Goal: Task Accomplishment & Management: Complete application form

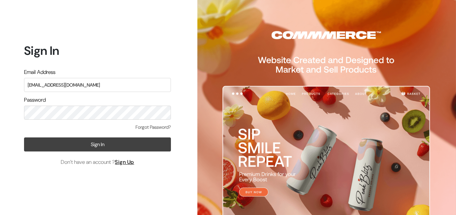
type input "[EMAIL_ADDRESS][DOMAIN_NAME]"
click at [91, 142] on button "Sign In" at bounding box center [97, 144] width 147 height 14
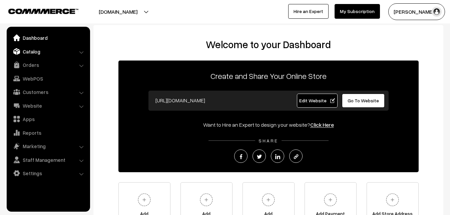
click at [37, 51] on link "Catalog" at bounding box center [47, 51] width 79 height 12
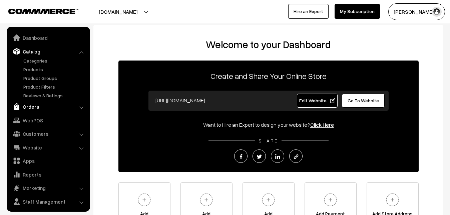
click at [36, 106] on link "Orders" at bounding box center [47, 106] width 79 height 12
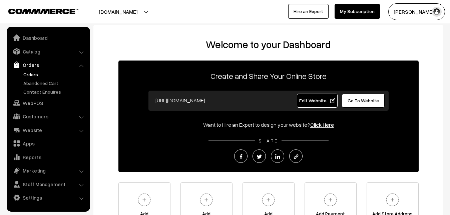
click at [33, 74] on link "Orders" at bounding box center [55, 74] width 66 height 7
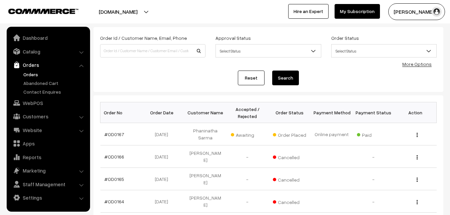
scroll to position [68, 0]
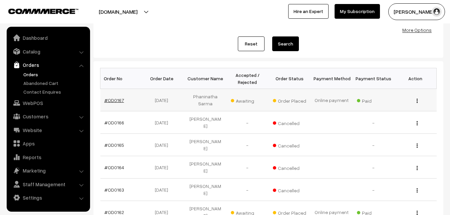
click at [116, 97] on link "#OD0167" at bounding box center [115, 100] width 20 height 6
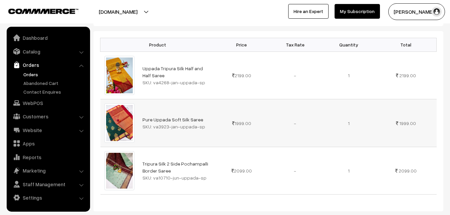
scroll to position [102, 0]
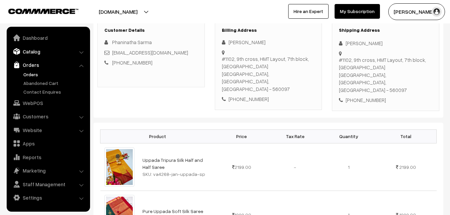
click at [29, 51] on link "Catalog" at bounding box center [47, 51] width 79 height 12
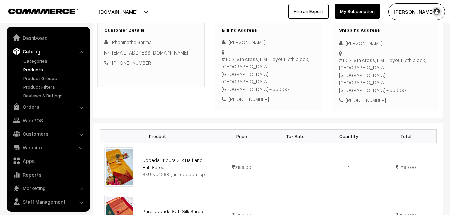
click at [30, 69] on link "Products" at bounding box center [55, 69] width 66 height 7
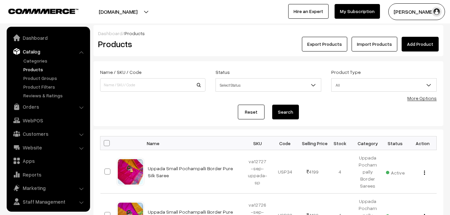
scroll to position [16, 0]
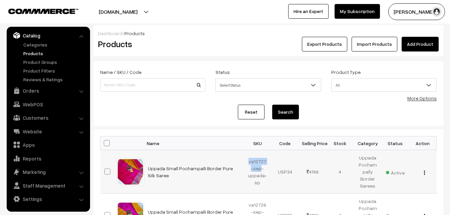
drag, startPoint x: 248, startPoint y: 159, endPoint x: 259, endPoint y: 168, distance: 14.2
click at [259, 168] on td "va12727-sep-uppada-sp" at bounding box center [258, 171] width 28 height 43
copy td "va12727-sep"
click at [174, 28] on div "Dashboard / Products Products Export Products Import Products Add Product" at bounding box center [268, 40] width 350 height 31
click at [426, 43] on link "Add Product" at bounding box center [420, 44] width 37 height 15
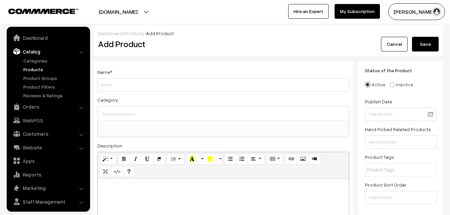
select select
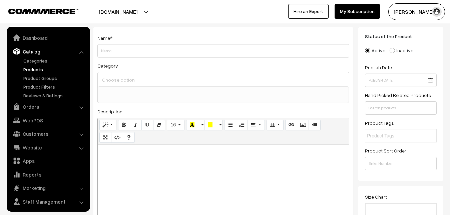
scroll to position [16, 0]
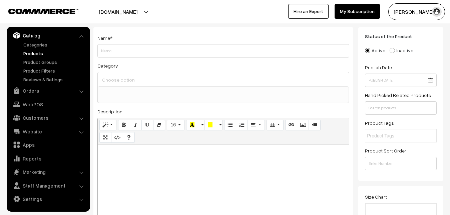
click at [135, 156] on p at bounding box center [223, 152] width 245 height 8
paste div
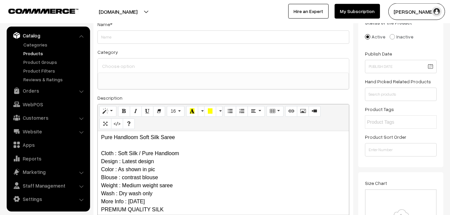
scroll to position [0, 0]
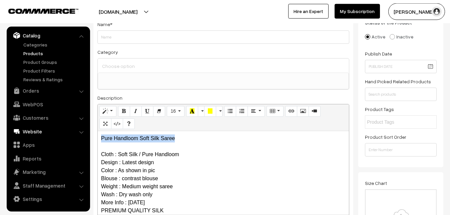
drag, startPoint x: 182, startPoint y: 140, endPoint x: 73, endPoint y: 127, distance: 109.3
click at [98, 131] on div "Pure Handloom Soft Silk Saree Cloth : Soft Silk / Pure Handloom Design : Latest…" at bounding box center [223, 172] width 251 height 83
copy p "Pure Handloom Soft Silk Saree"
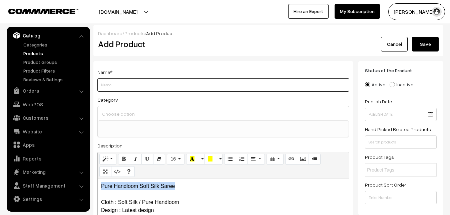
click at [121, 86] on input "Weight" at bounding box center [223, 84] width 252 height 13
paste input "Pure Handloom Soft Silk Saree"
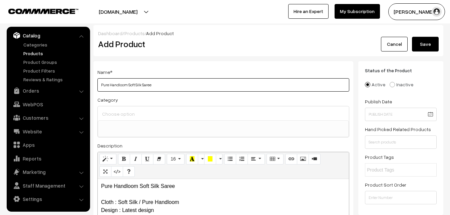
type input "Pure Handloom Soft Silk Saree"
click at [129, 113] on input at bounding box center [223, 114] width 246 height 10
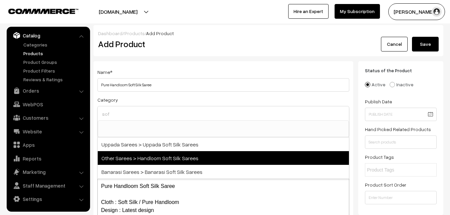
type input "sof"
click at [152, 155] on span "Other Sarees > Handloom Soft Silk Sarees" at bounding box center [223, 158] width 251 height 14
select select "67"
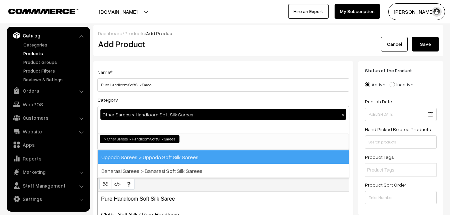
scroll to position [231, 0]
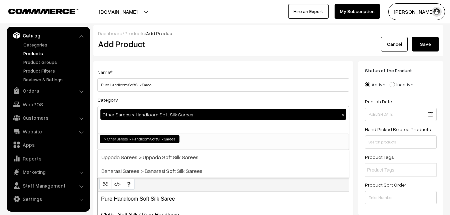
click at [161, 69] on div "Name * Pure Handloom Soft Silk Saree" at bounding box center [223, 80] width 252 height 24
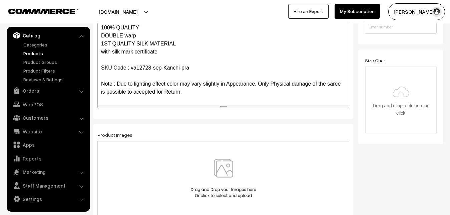
scroll to position [204, 0]
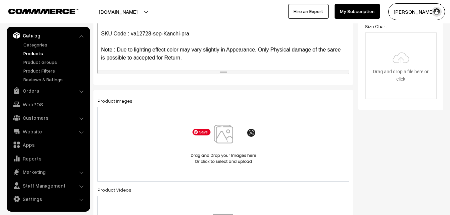
click at [218, 139] on img at bounding box center [223, 144] width 69 height 39
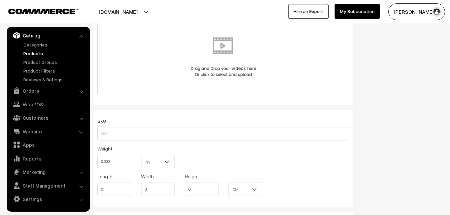
scroll to position [409, 0]
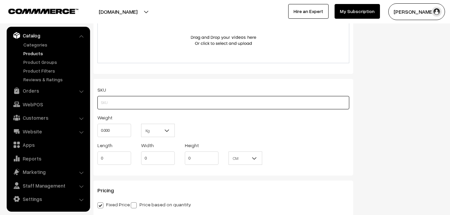
click at [129, 102] on input "text" at bounding box center [223, 102] width 252 height 13
paste input "va12728-sep-Kanchi-pra"
type input "va12728-sep-Kanchi-pra"
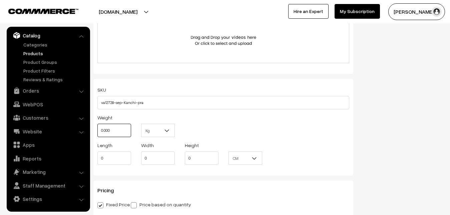
drag, startPoint x: 118, startPoint y: 125, endPoint x: 91, endPoint y: 129, distance: 26.9
click at [97, 129] on input "0.000" at bounding box center [114, 130] width 34 height 13
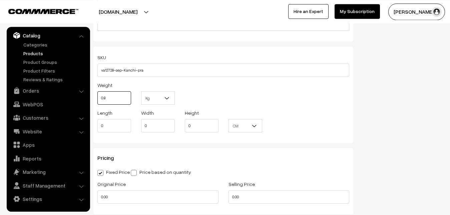
scroll to position [511, 0]
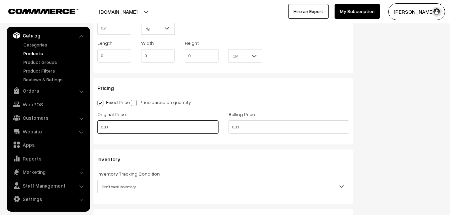
type input "0.80"
drag, startPoint x: 119, startPoint y: 128, endPoint x: 83, endPoint y: 129, distance: 36.1
click at [97, 129] on input "0.00" at bounding box center [157, 126] width 121 height 13
type input "0"
type input "7600"
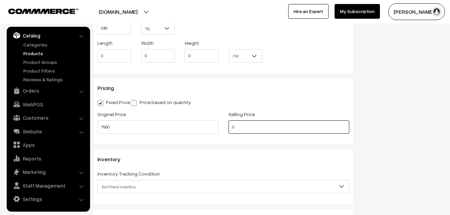
drag, startPoint x: 244, startPoint y: 125, endPoint x: 219, endPoint y: 128, distance: 25.6
click at [229, 128] on input "0" at bounding box center [289, 126] width 121 height 13
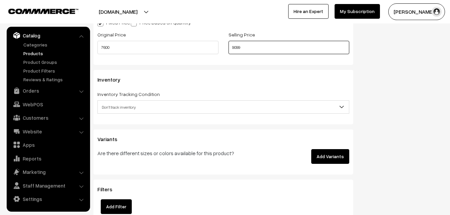
scroll to position [613, 0]
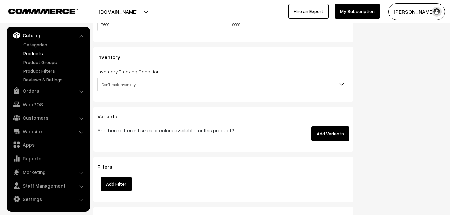
type input "9099"
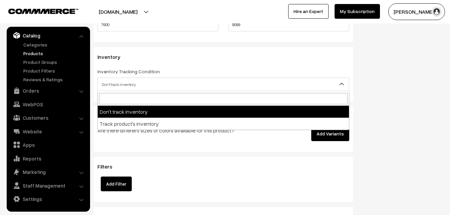
click at [119, 84] on span "Don't track inventory" at bounding box center [223, 84] width 251 height 12
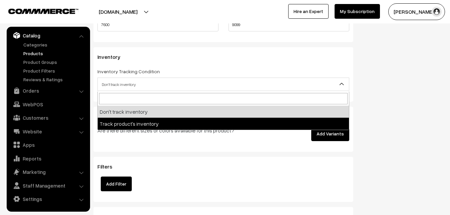
select select "2"
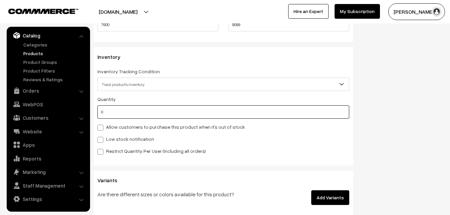
click at [108, 109] on input "0" at bounding box center [223, 111] width 252 height 13
type input "4"
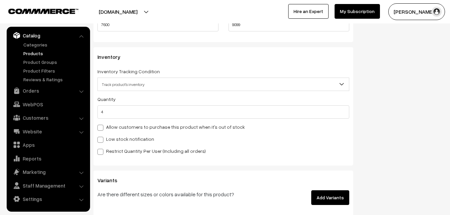
click at [109, 138] on label "Low stock notification" at bounding box center [125, 138] width 57 height 7
click at [102, 138] on input "Low stock notification" at bounding box center [99, 138] width 4 height 4
checkbox input "true"
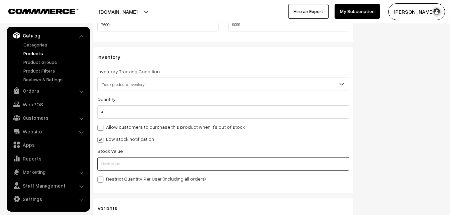
click at [112, 159] on input "text" at bounding box center [223, 163] width 252 height 13
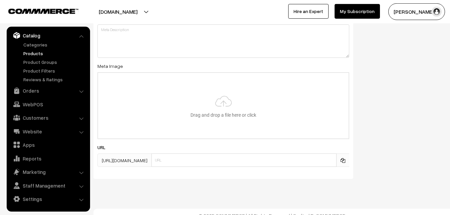
scroll to position [994, 0]
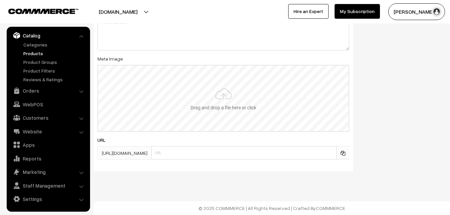
type input "2"
click at [232, 100] on input "file" at bounding box center [223, 97] width 251 height 65
type input "C:\fakepath\handloom-saree-va12728-sep.jpeg"
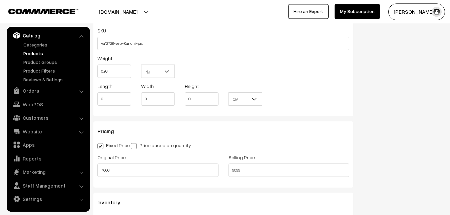
scroll to position [0, 0]
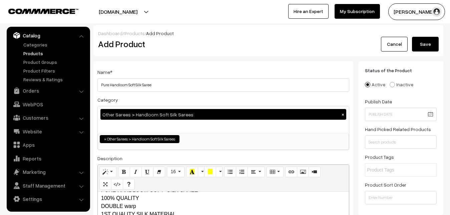
click at [422, 45] on button "Save" at bounding box center [425, 44] width 27 height 15
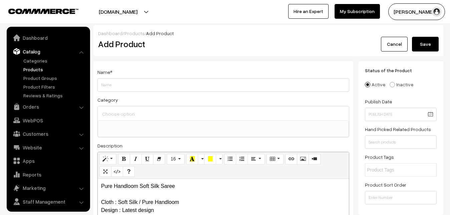
select select
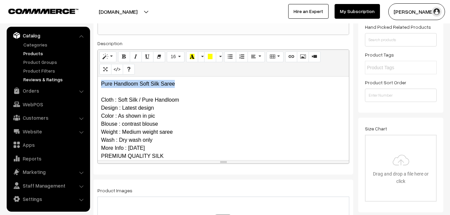
drag, startPoint x: 179, startPoint y: 80, endPoint x: 80, endPoint y: 76, distance: 99.2
click at [98, 77] on div "Pure Handloom Soft Silk Saree Cloth : Soft Silk / Pure Handloom Design : Latest…" at bounding box center [223, 117] width 251 height 83
copy p "Pure Handloom Soft Silk Saree"
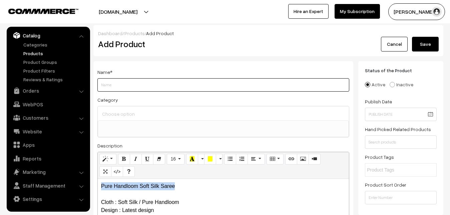
click at [126, 82] on input "Weight" at bounding box center [223, 84] width 252 height 13
paste input "Pure Handloom Soft Silk Saree"
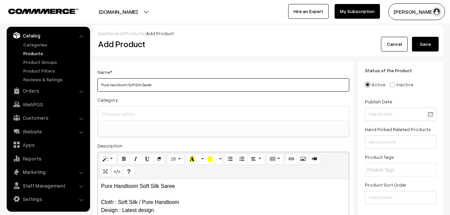
type input "Pure Handloom Soft Silk Saree"
click at [127, 113] on input at bounding box center [223, 114] width 246 height 10
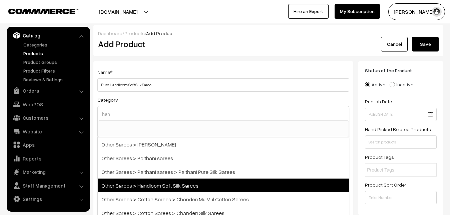
type input "han"
click at [163, 183] on span "Other Sarees > Handloom Soft Silk Sarees" at bounding box center [223, 185] width 251 height 14
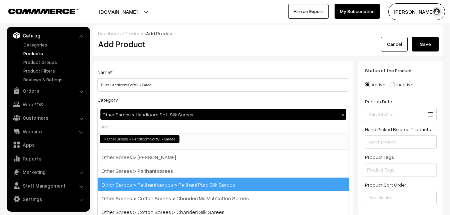
select select "67"
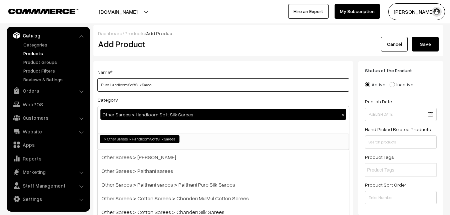
click at [179, 84] on input "Pure Handloom Soft Silk Saree" at bounding box center [223, 84] width 252 height 13
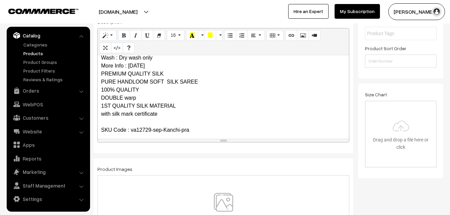
scroll to position [89, 0]
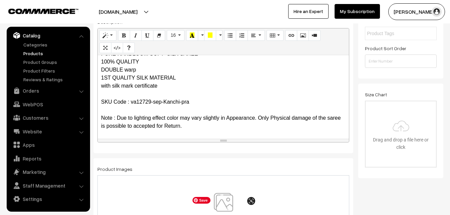
click at [224, 204] on img at bounding box center [223, 212] width 69 height 39
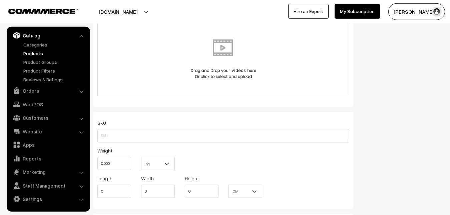
scroll to position [409, 0]
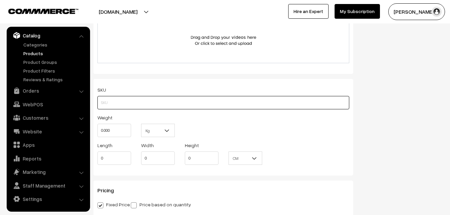
click at [120, 106] on input "text" at bounding box center [223, 102] width 252 height 13
paste input "va12729-sep-Kanchi-pra"
type input "va12729-sep-Kanchi-pra"
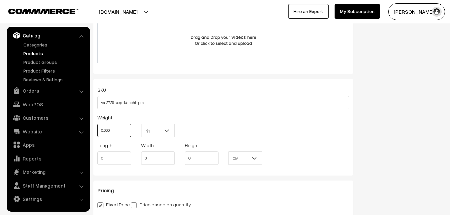
drag, startPoint x: 120, startPoint y: 129, endPoint x: 88, endPoint y: 130, distance: 32.4
click at [97, 130] on input "0.000" at bounding box center [114, 130] width 34 height 13
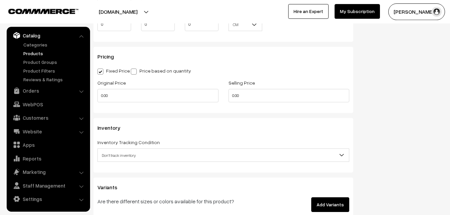
scroll to position [545, 0]
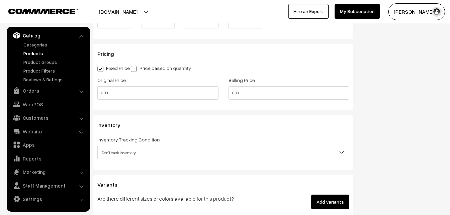
type input "0.80"
drag, startPoint x: 115, startPoint y: 101, endPoint x: 91, endPoint y: 98, distance: 24.2
drag, startPoint x: 118, startPoint y: 92, endPoint x: 92, endPoint y: 96, distance: 26.5
click at [97, 96] on input "0.00" at bounding box center [157, 92] width 121 height 13
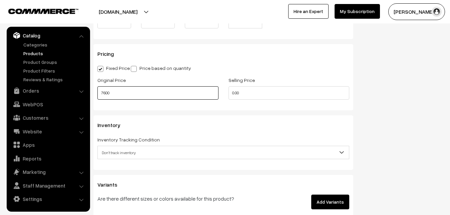
type input "7600"
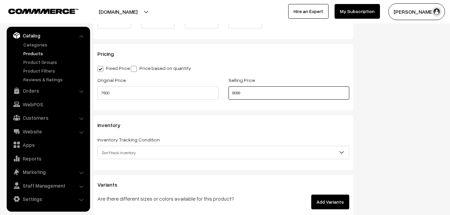
type input "9099"
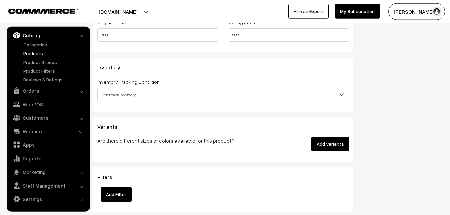
scroll to position [613, 0]
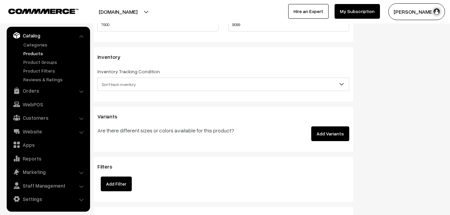
click at [121, 79] on span "Don't track inventory" at bounding box center [223, 84] width 251 height 12
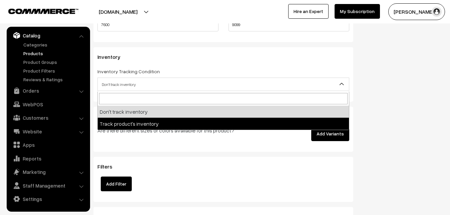
select select "2"
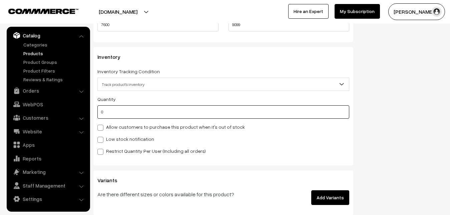
click at [125, 114] on input "0" at bounding box center [223, 111] width 252 height 13
type input "4"
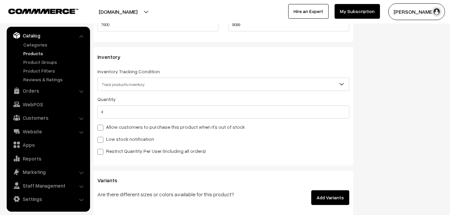
click at [115, 143] on div "Quantity 4 Allow customers to purchase this product when it's out of stock Low …" at bounding box center [223, 125] width 252 height 60
click at [115, 141] on label "Low stock notification" at bounding box center [125, 138] width 57 height 7
click at [102, 141] on input "Low stock notification" at bounding box center [99, 138] width 4 height 4
checkbox input "true"
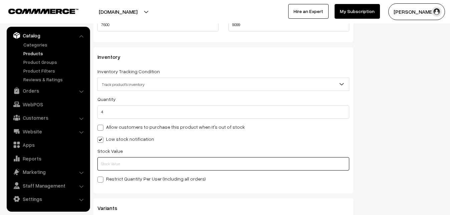
click at [116, 161] on input "text" at bounding box center [223, 163] width 252 height 13
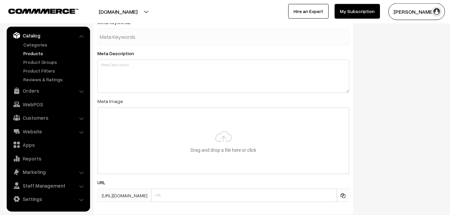
scroll to position [988, 0]
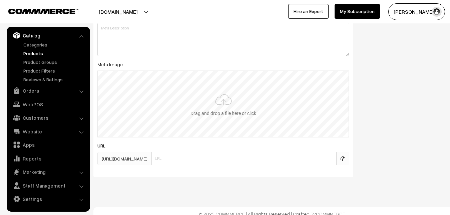
type input "2"
click at [217, 115] on input "file" at bounding box center [223, 103] width 251 height 65
type input "C:\fakepath\handloom-saree-va12729-sep.jpeg"
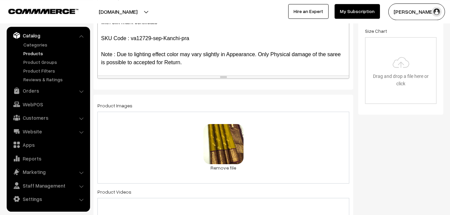
scroll to position [0, 0]
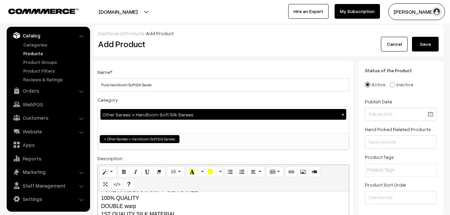
click at [425, 49] on button "Save" at bounding box center [425, 44] width 27 height 15
click at [203, 47] on h2 "Add Product" at bounding box center [224, 44] width 253 height 10
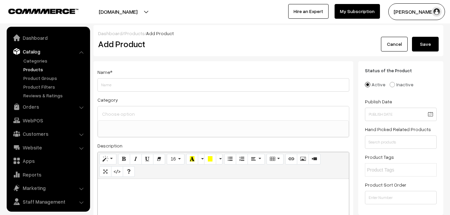
select select
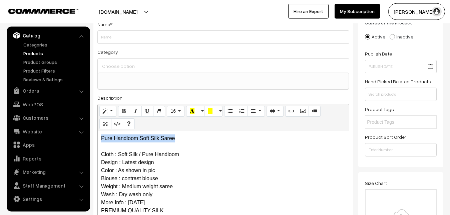
drag, startPoint x: 188, startPoint y: 142, endPoint x: 79, endPoint y: 130, distance: 109.1
click at [98, 131] on div "Pure Handloom Soft Silk Saree Cloth : Soft Silk / Pure Handloom Design : Latest…" at bounding box center [223, 172] width 251 height 83
copy p "Pure Handloom Soft Silk Saree"
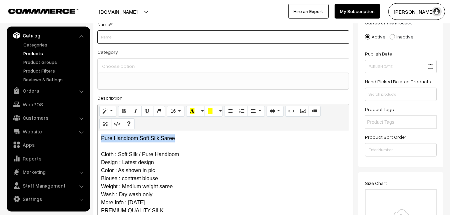
click at [121, 36] on input "Weight" at bounding box center [223, 36] width 252 height 13
paste input "Pure Handloom Soft Silk Saree"
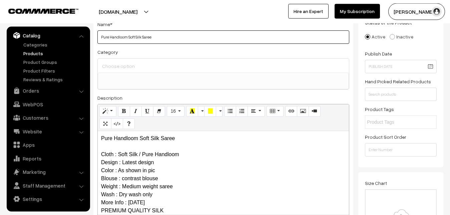
type input "Pure Handloom Soft Silk Saree"
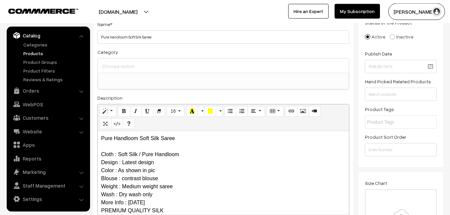
click at [124, 67] on input at bounding box center [223, 66] width 246 height 10
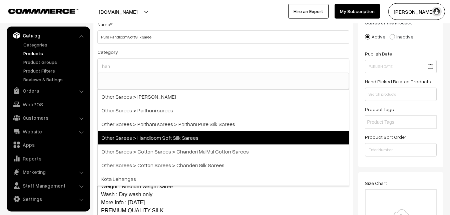
type input "han"
click at [164, 134] on span "Other Sarees > Handloom Soft Silk Sarees" at bounding box center [223, 138] width 251 height 14
select select "67"
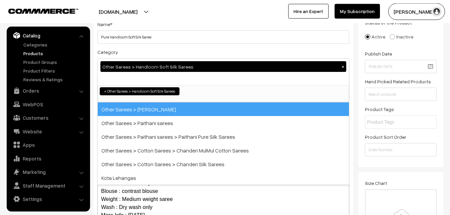
scroll to position [231, 0]
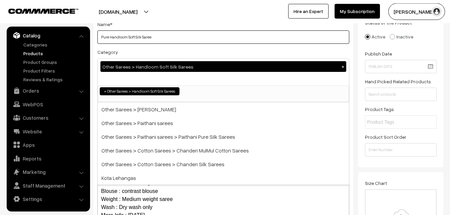
click at [189, 40] on input "Pure Handloom Soft Silk Saree" at bounding box center [223, 36] width 252 height 13
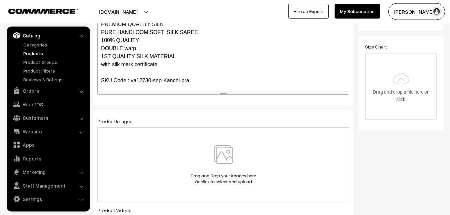
scroll to position [89, 0]
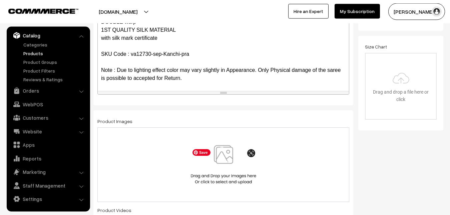
click at [224, 156] on img at bounding box center [223, 164] width 69 height 39
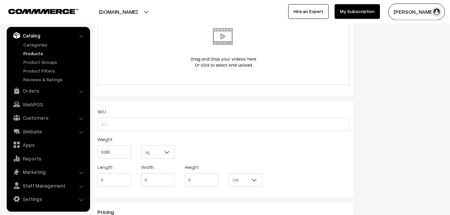
scroll to position [422, 0]
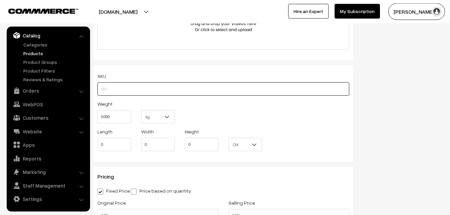
click at [105, 95] on input "text" at bounding box center [223, 88] width 252 height 13
paste input "va12730-sep-Kanchi-pra"
type input "va12730-sep-Kanchi-pra"
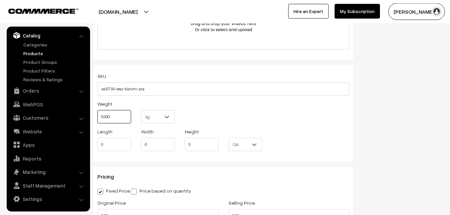
drag, startPoint x: 114, startPoint y: 116, endPoint x: 99, endPoint y: 117, distance: 14.7
click at [99, 117] on input "0.000" at bounding box center [114, 116] width 34 height 13
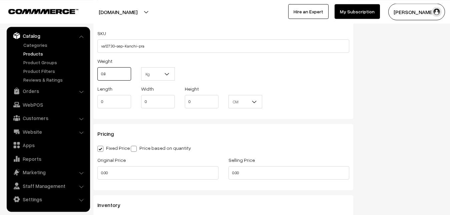
scroll to position [490, 0]
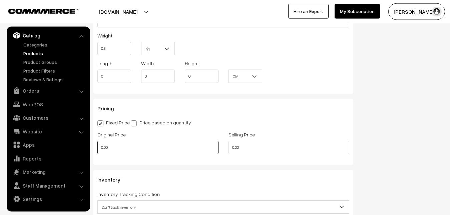
type input "0.80"
drag, startPoint x: 115, startPoint y: 150, endPoint x: 88, endPoint y: 150, distance: 26.4
click at [97, 150] on input "0.00" at bounding box center [157, 147] width 121 height 13
type input "7600"
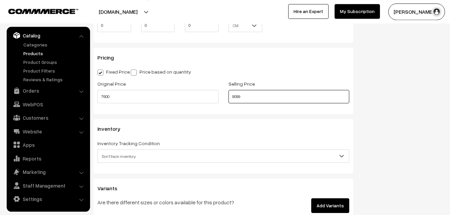
scroll to position [559, 0]
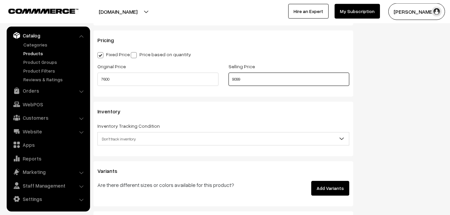
type input "9099"
click at [128, 136] on span "Don't track inventory" at bounding box center [223, 139] width 251 height 12
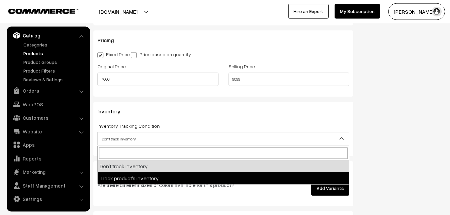
select select "2"
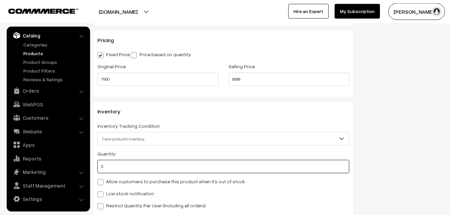
click at [125, 164] on input "0" at bounding box center [223, 166] width 252 height 13
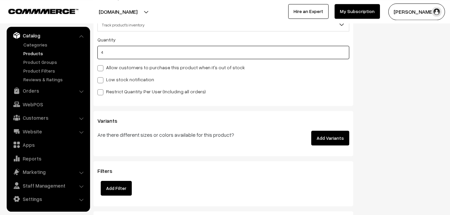
scroll to position [695, 0]
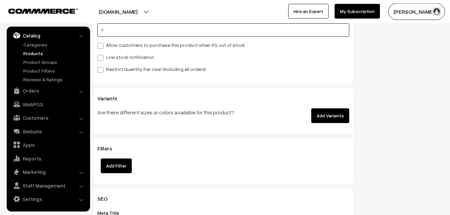
type input "4"
click at [110, 52] on div "Quantity 4 Allow customers to purchase this product when it's out of stock Low …" at bounding box center [223, 43] width 252 height 60
click at [110, 54] on label "Low stock notification" at bounding box center [125, 56] width 57 height 7
click at [102, 54] on input "Low stock notification" at bounding box center [99, 56] width 4 height 4
checkbox input "true"
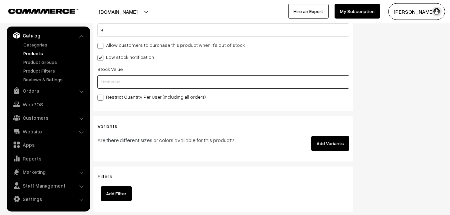
click at [116, 81] on input "text" at bounding box center [223, 81] width 252 height 13
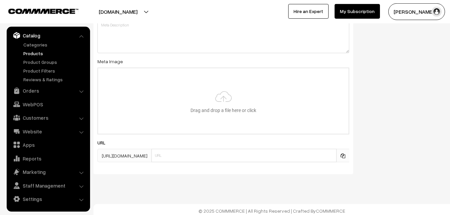
scroll to position [994, 0]
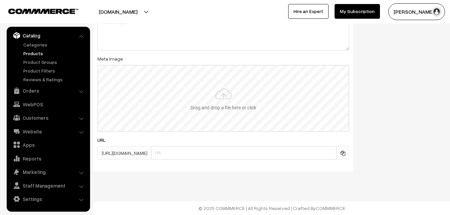
type input "2"
click at [222, 95] on input "file" at bounding box center [223, 97] width 251 height 65
type input "C:\fakepath\handloom-saree-va12730-sep.jpeg"
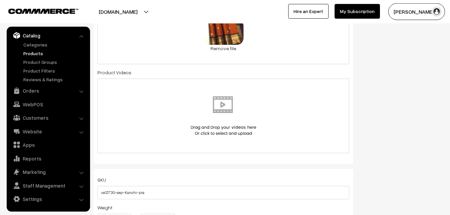
scroll to position [0, 0]
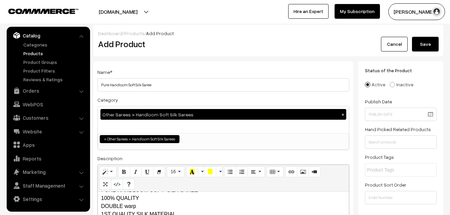
click at [422, 48] on button "Save" at bounding box center [425, 44] width 27 height 15
click at [200, 38] on div "Add Product" at bounding box center [224, 44] width 263 height 15
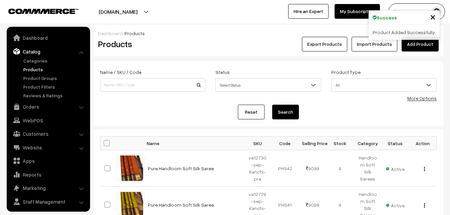
scroll to position [16, 0]
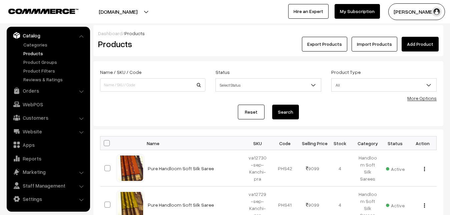
click at [414, 43] on link "Add Product" at bounding box center [420, 44] width 37 height 15
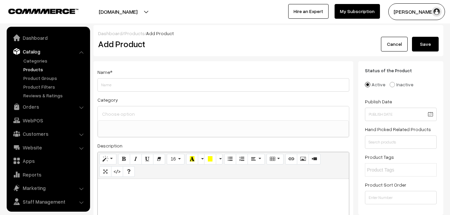
select select
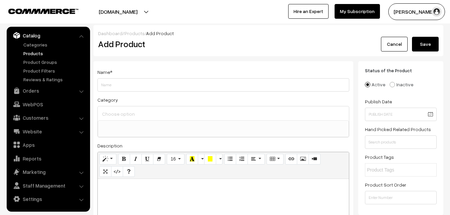
click at [128, 189] on p at bounding box center [223, 186] width 245 height 8
paste div
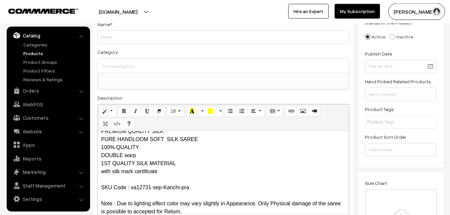
scroll to position [0, 0]
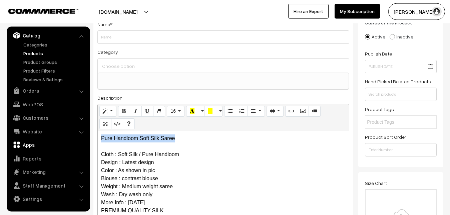
drag, startPoint x: 187, startPoint y: 142, endPoint x: 76, endPoint y: 141, distance: 111.2
click at [98, 142] on div "Pure Handloom Soft Silk Saree Cloth : Soft Silk / Pure Handloom Design : Latest…" at bounding box center [223, 172] width 251 height 83
copy p "Pure Handloom Soft Silk Saree"
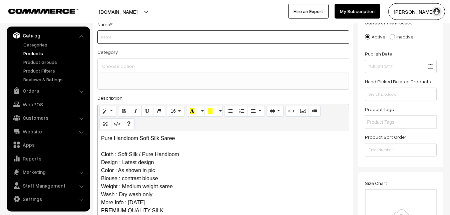
click at [123, 38] on input "Weight" at bounding box center [223, 36] width 252 height 13
paste input "Pure Handloom Soft Silk Saree"
type input "Pure Handloom Soft Silk Saree"
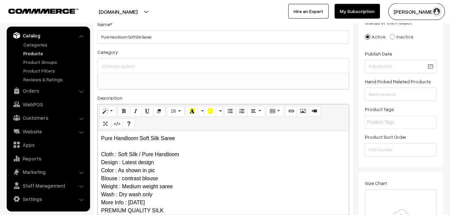
click at [127, 74] on ul at bounding box center [223, 77] width 251 height 8
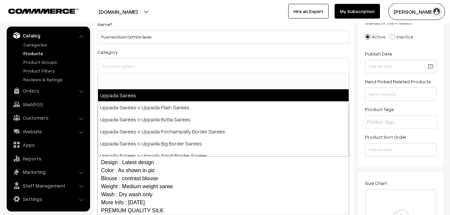
click at [127, 67] on input at bounding box center [223, 66] width 246 height 10
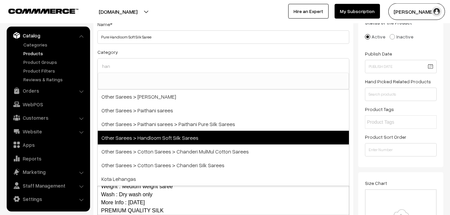
type input "han"
click at [156, 135] on span "Other Sarees > Handloom Soft Silk Sarees" at bounding box center [223, 138] width 251 height 14
select select "67"
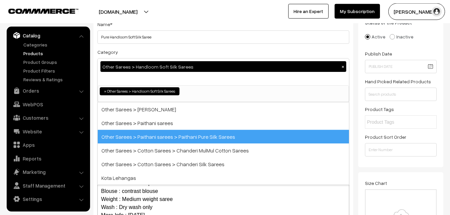
scroll to position [231, 0]
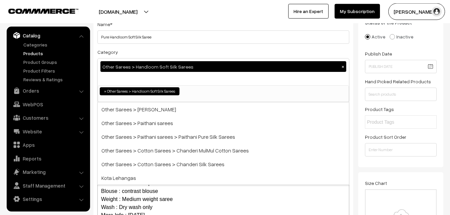
click at [166, 49] on div "Category Other Sarees > Handloom Soft Silk Sarees × Uppada Sarees Uppada Sarees…" at bounding box center [223, 75] width 252 height 54
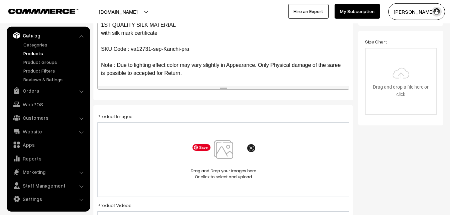
scroll to position [218, 0]
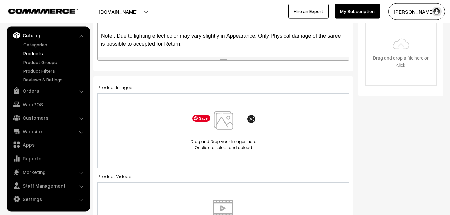
click at [223, 117] on img at bounding box center [223, 130] width 69 height 39
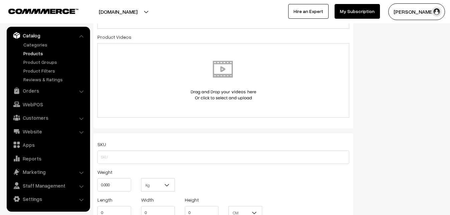
scroll to position [388, 0]
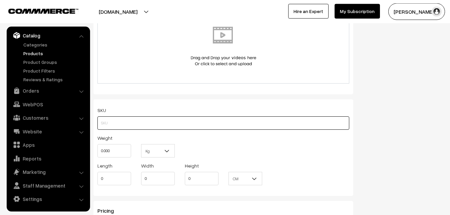
click at [109, 122] on input "text" at bounding box center [223, 122] width 252 height 13
paste input "va12731-sep-Kanchi-pra"
type input "va12731-sep-Kanchi-pra"
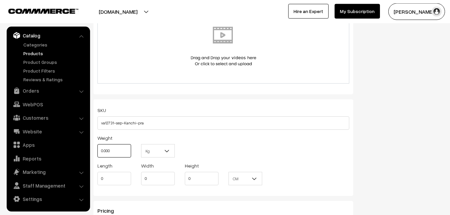
drag, startPoint x: 117, startPoint y: 150, endPoint x: 101, endPoint y: 151, distance: 15.7
click at [101, 151] on input "0.000" at bounding box center [114, 150] width 34 height 13
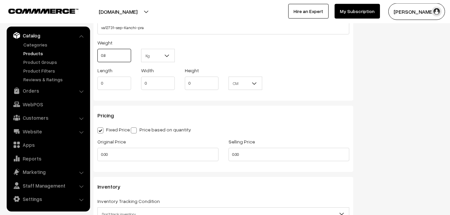
scroll to position [490, 0]
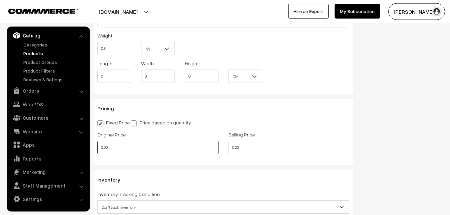
type input "0.80"
drag, startPoint x: 106, startPoint y: 149, endPoint x: 89, endPoint y: 143, distance: 17.5
click at [97, 144] on input "0.00" at bounding box center [157, 147] width 121 height 13
type input "7600"
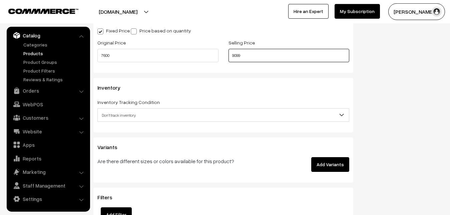
scroll to position [593, 0]
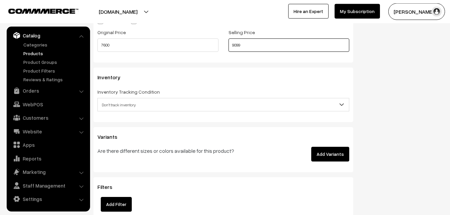
type input "9099"
click at [128, 101] on span "Don't track inventory" at bounding box center [223, 105] width 251 height 12
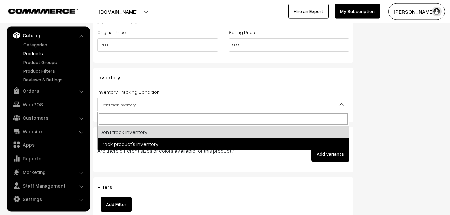
select select "2"
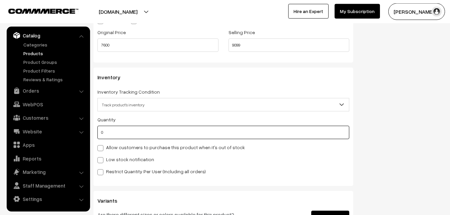
click at [130, 133] on input "0" at bounding box center [223, 132] width 252 height 13
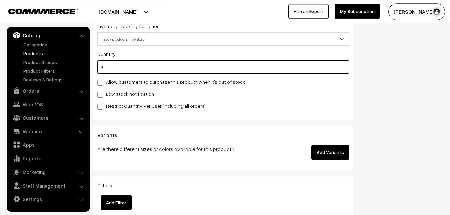
scroll to position [661, 0]
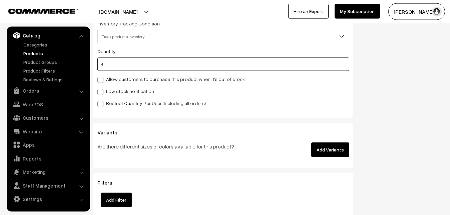
type input "4"
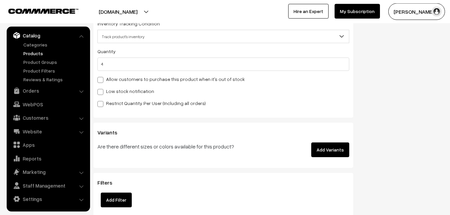
click at [107, 94] on label "Low stock notification" at bounding box center [125, 90] width 57 height 7
click at [102, 93] on input "Low stock notification" at bounding box center [99, 90] width 4 height 4
checkbox input "true"
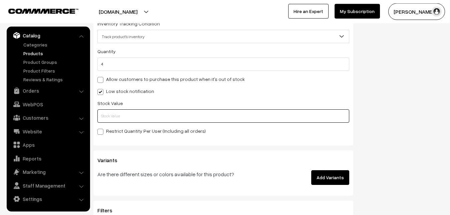
click at [104, 115] on input "text" at bounding box center [223, 115] width 252 height 13
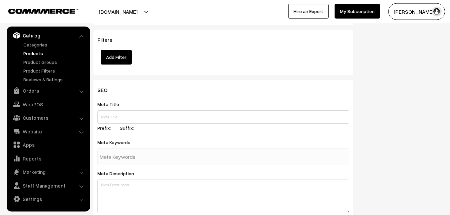
scroll to position [994, 0]
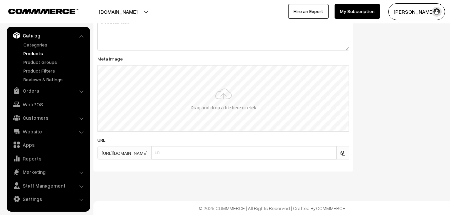
type input "2"
click at [220, 103] on input "file" at bounding box center [223, 97] width 251 height 65
type input "C:\fakepath\handloom-saree-va12731-sep.jpeg"
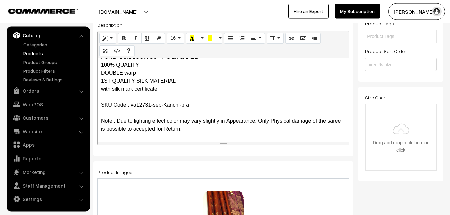
scroll to position [0, 0]
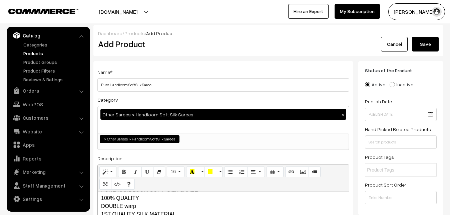
click at [430, 48] on button "Save" at bounding box center [425, 44] width 27 height 15
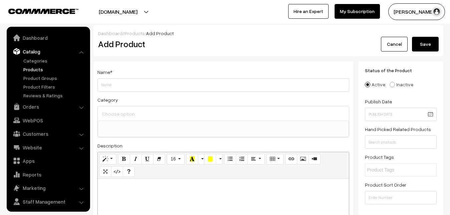
select select
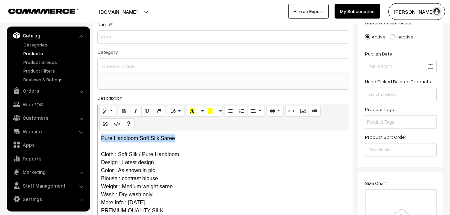
drag, startPoint x: 175, startPoint y: 139, endPoint x: 75, endPoint y: 139, distance: 100.5
click at [98, 139] on div "Pure Handloom Soft Silk Saree Cloth : Soft Silk / Pure Handloom Design : Latest…" at bounding box center [223, 172] width 251 height 83
copy p "Pure Handloom Soft Silk Saree"
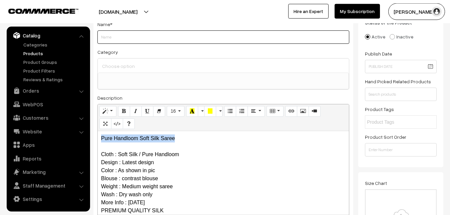
click at [115, 43] on input "Weight" at bounding box center [223, 36] width 252 height 13
paste input "Pure Handloom Soft Silk Saree"
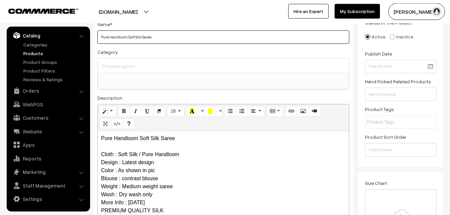
type input "Pure Handloom Soft Silk Saree"
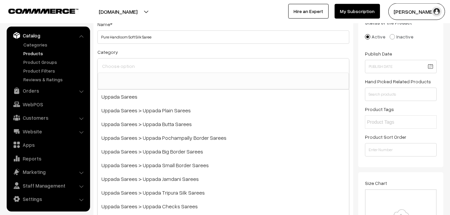
click at [121, 64] on input at bounding box center [223, 66] width 246 height 10
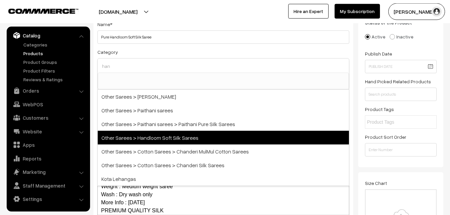
type input "han"
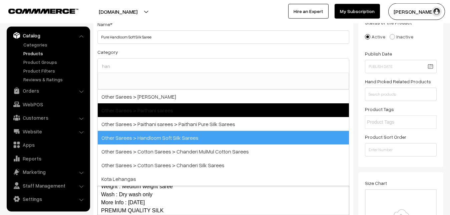
drag, startPoint x: 165, startPoint y: 134, endPoint x: 167, endPoint y: 126, distance: 8.5
click at [166, 135] on span "Other Sarees > Handloom Soft Silk Sarees" at bounding box center [223, 138] width 251 height 14
select select "67"
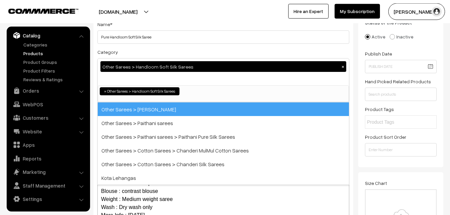
scroll to position [231, 0]
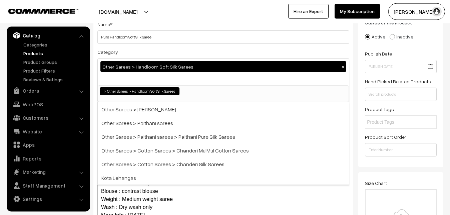
click at [169, 27] on div "Name * Pure Handloom Soft Silk Saree" at bounding box center [223, 32] width 252 height 24
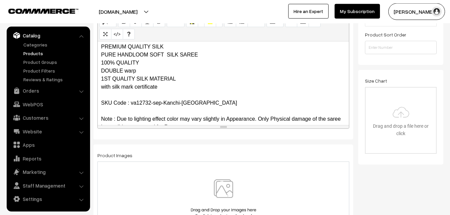
scroll to position [89, 0]
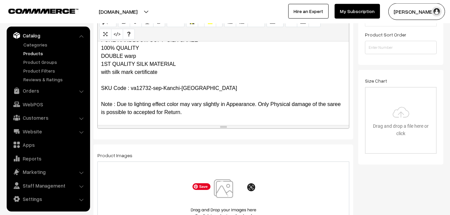
click at [226, 193] on img at bounding box center [223, 198] width 69 height 39
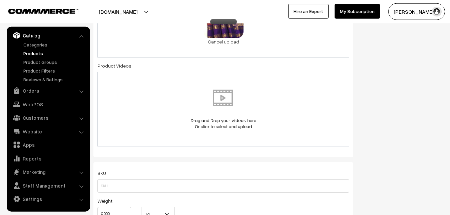
scroll to position [388, 0]
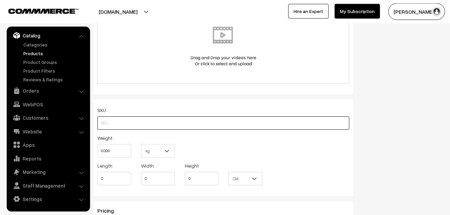
paste input "va12732-sep-Kanchi-pra"
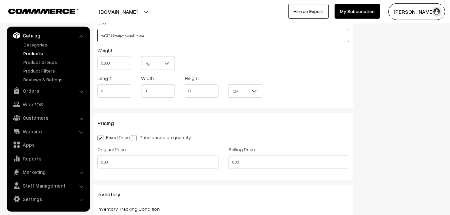
scroll to position [490, 0]
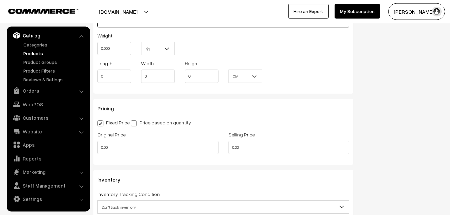
type input "va12732-sep-Kanchi-pra"
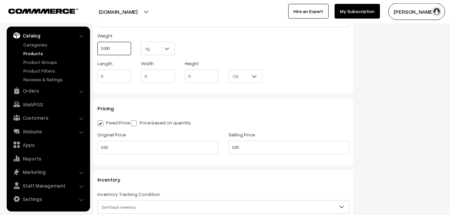
drag, startPoint x: 113, startPoint y: 47, endPoint x: 87, endPoint y: 51, distance: 26.6
click at [97, 51] on input "0.000" at bounding box center [114, 48] width 34 height 13
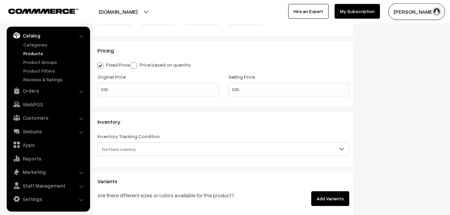
scroll to position [559, 0]
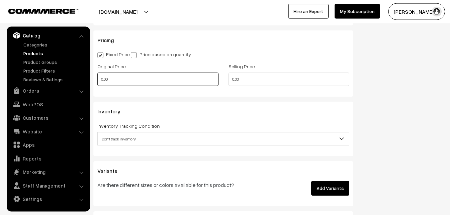
type input "0.80"
drag, startPoint x: 117, startPoint y: 80, endPoint x: 81, endPoint y: 83, distance: 36.2
click at [97, 83] on input "0.00" at bounding box center [157, 78] width 121 height 13
type input "7600"
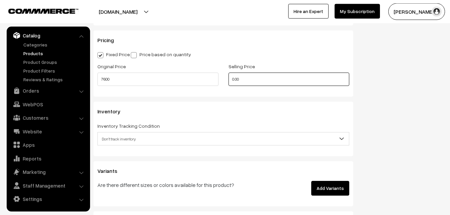
drag, startPoint x: 245, startPoint y: 82, endPoint x: 175, endPoint y: 82, distance: 70.4
click at [229, 82] on input "0.00" at bounding box center [289, 78] width 121 height 13
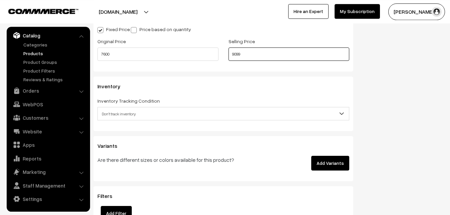
scroll to position [627, 0]
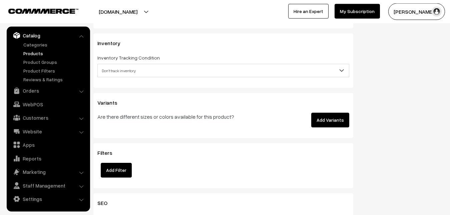
type input "9099"
click at [119, 72] on span "Don't track inventory" at bounding box center [223, 71] width 251 height 12
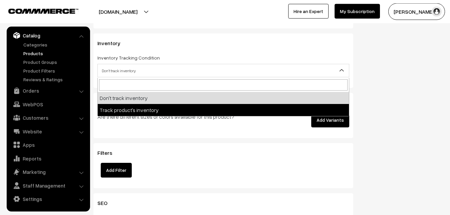
select select "2"
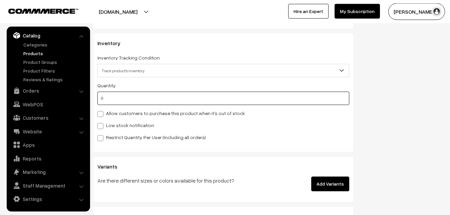
click at [116, 100] on input "0" at bounding box center [223, 97] width 252 height 13
type input "4"
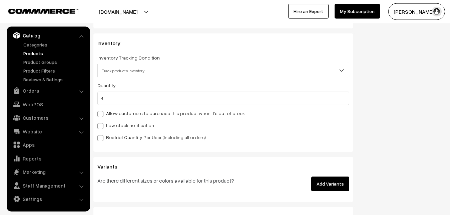
click at [116, 129] on label "Low stock notification" at bounding box center [125, 125] width 57 height 7
click at [102, 127] on input "Low stock notification" at bounding box center [99, 125] width 4 height 4
checkbox input "true"
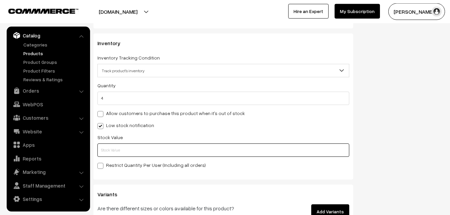
click at [118, 151] on input "text" at bounding box center [223, 149] width 252 height 13
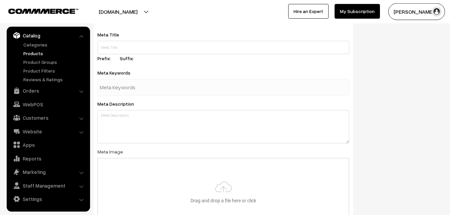
scroll to position [933, 0]
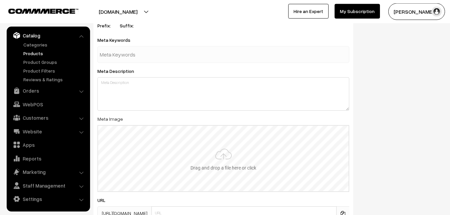
type input "2"
click at [226, 151] on input "file" at bounding box center [223, 158] width 251 height 65
type input "C:\fakepath\handloom-saree-va12732-sep.jpeg"
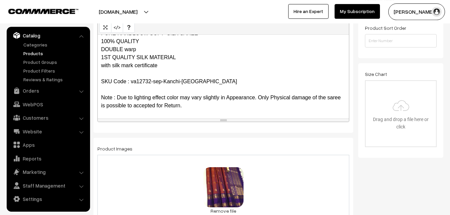
scroll to position [0, 0]
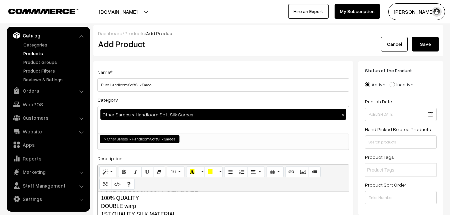
click at [425, 41] on button "Save" at bounding box center [425, 44] width 27 height 15
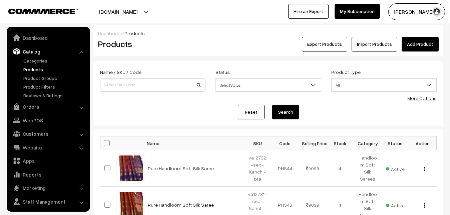
scroll to position [16, 0]
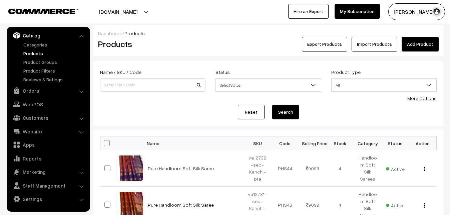
click at [188, 49] on h2 "Products" at bounding box center [151, 44] width 107 height 10
click at [425, 40] on link "Add Product" at bounding box center [420, 44] width 37 height 15
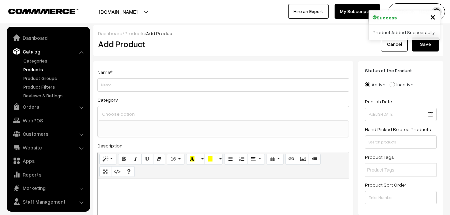
select select
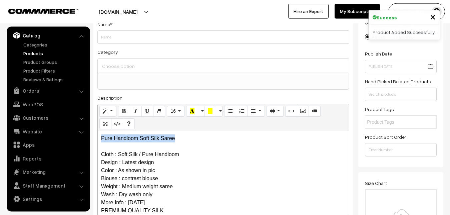
drag, startPoint x: 182, startPoint y: 139, endPoint x: 79, endPoint y: 129, distance: 104.0
click at [98, 131] on div "Pure Handloom Soft Silk Saree Cloth : Soft Silk / Pure Handloom Design : Latest…" at bounding box center [223, 172] width 251 height 83
copy p "Pure Handloom Soft Silk Saree"
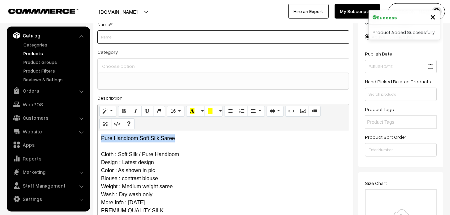
click at [126, 37] on input "Weight" at bounding box center [223, 36] width 252 height 13
paste input "Pure Handloom Soft Silk Saree"
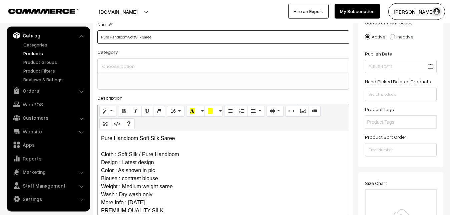
type input "Pure Handloom Soft Silk Saree"
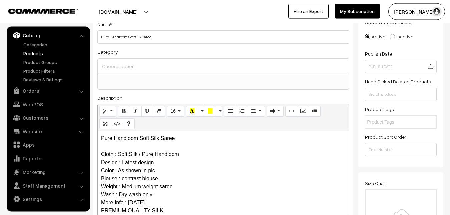
click at [128, 67] on input at bounding box center [223, 66] width 246 height 10
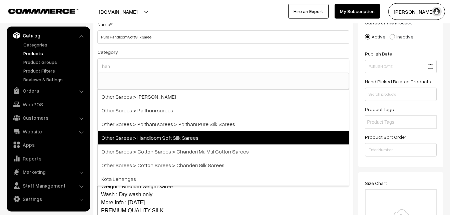
type input "han"
click at [167, 135] on span "Other Sarees > Handloom Soft Silk Sarees" at bounding box center [223, 138] width 251 height 14
select select "67"
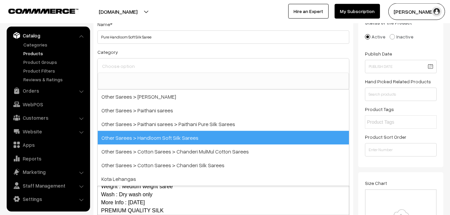
scroll to position [231, 0]
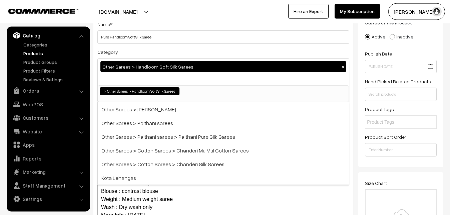
click at [163, 51] on div "Category Other Sarees > Handloom Soft Silk Sarees × Uppada Sarees Uppada Sarees…" at bounding box center [223, 75] width 252 height 54
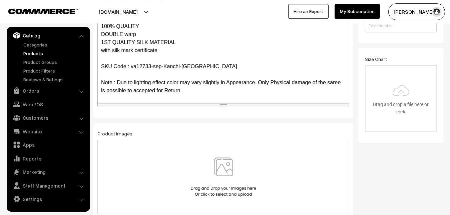
scroll to position [184, 0]
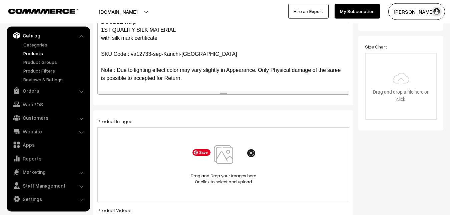
click at [220, 153] on img at bounding box center [223, 164] width 69 height 39
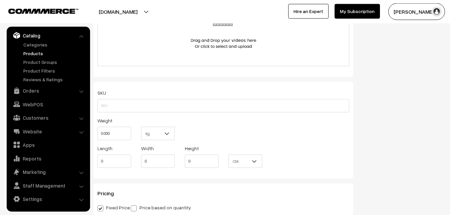
scroll to position [422, 0]
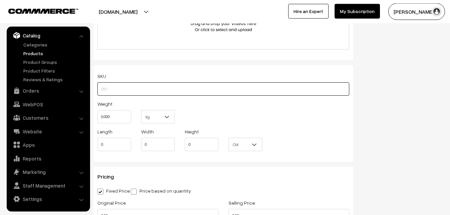
click at [118, 83] on input "text" at bounding box center [223, 88] width 252 height 13
paste input "va12733-sep-Kanchi-pra"
type input "va12733-sep-Kanchi-pra"
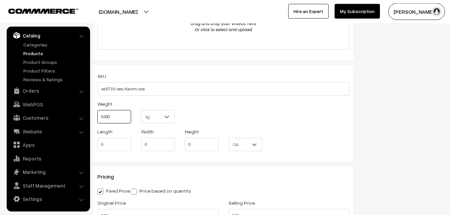
drag, startPoint x: 116, startPoint y: 118, endPoint x: 98, endPoint y: 118, distance: 18.4
click at [98, 118] on input "0.000" at bounding box center [114, 116] width 34 height 13
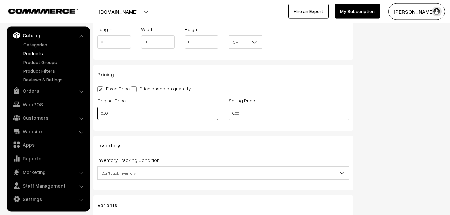
type input "0.80"
drag, startPoint x: 122, startPoint y: 112, endPoint x: 80, endPoint y: 112, distance: 41.7
click at [97, 112] on input "0.00" at bounding box center [157, 113] width 121 height 13
type input "7600"
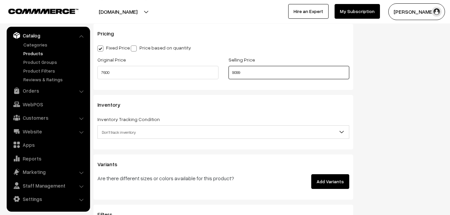
scroll to position [627, 0]
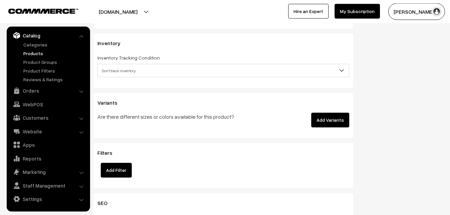
type input "9099"
click at [126, 74] on span "Don't track inventory" at bounding box center [223, 71] width 251 height 12
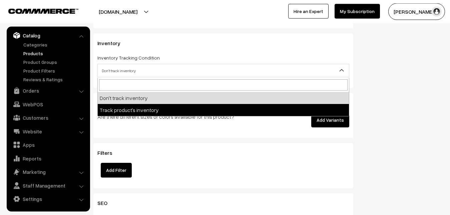
select select "2"
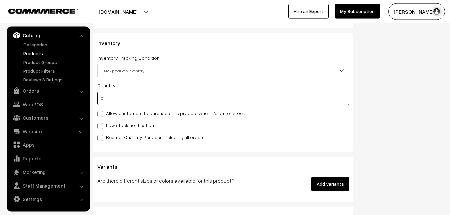
click at [120, 100] on input "0" at bounding box center [223, 97] width 252 height 13
type input "4"
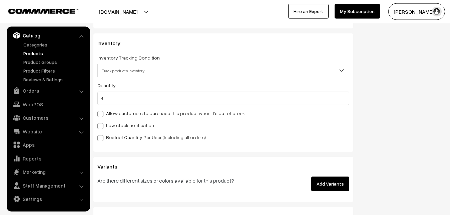
click at [114, 126] on label "Low stock notification" at bounding box center [125, 125] width 57 height 7
click at [102, 126] on input "Low stock notification" at bounding box center [99, 125] width 4 height 4
checkbox input "true"
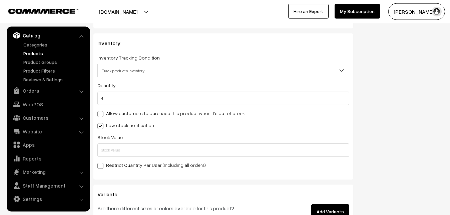
click at [114, 159] on div "Quantity 4 Allow customers to purchase this product when it's out of stock Low …" at bounding box center [223, 124] width 252 height 87
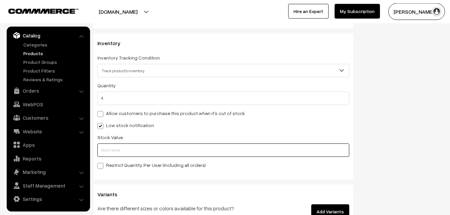
click at [113, 154] on input "text" at bounding box center [223, 149] width 252 height 13
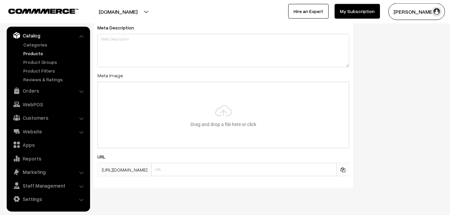
scroll to position [994, 0]
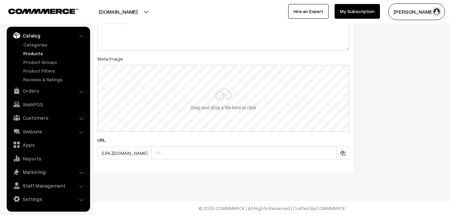
type input "2"
click at [210, 93] on input "file" at bounding box center [223, 97] width 251 height 65
type input "C:\fakepath\handloom-saree-va12733-sep.jpeg"
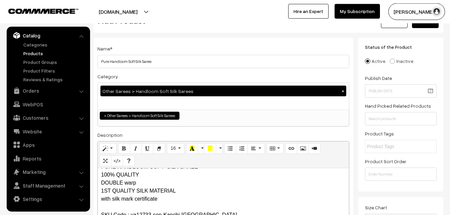
scroll to position [0, 0]
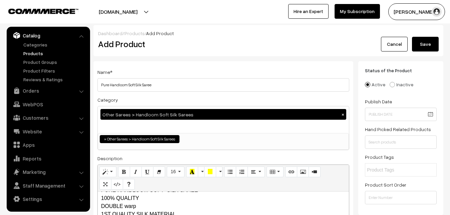
click at [424, 39] on button "Save" at bounding box center [425, 44] width 27 height 15
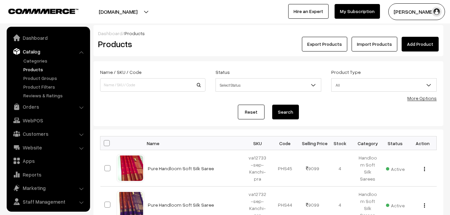
scroll to position [16, 0]
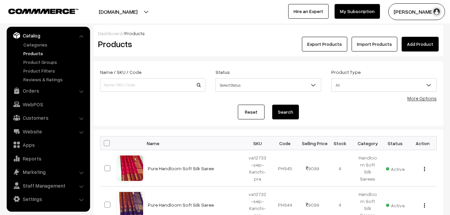
click at [415, 35] on div "Dashboard / Products" at bounding box center [268, 33] width 341 height 7
click at [410, 42] on link "Add Product" at bounding box center [420, 44] width 37 height 15
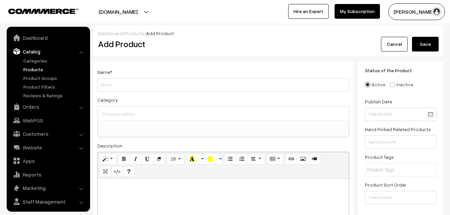
select select
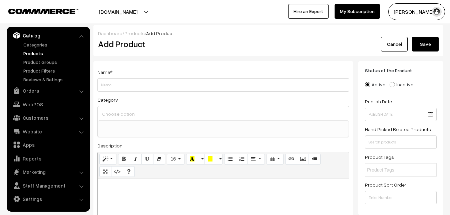
paste div
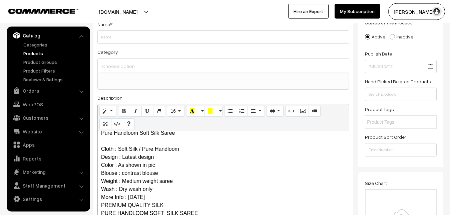
scroll to position [0, 0]
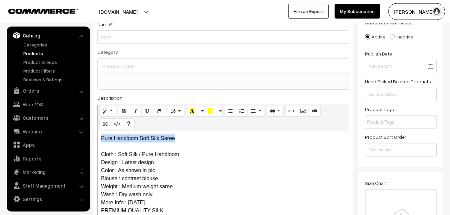
drag, startPoint x: 180, startPoint y: 138, endPoint x: 100, endPoint y: 139, distance: 79.8
click at [100, 139] on div "Pure Handloom Soft Silk Saree Cloth : Soft Silk / Pure Handloom Design : Latest…" at bounding box center [223, 172] width 251 height 83
copy p "Pure Handloom Soft Silk Saree"
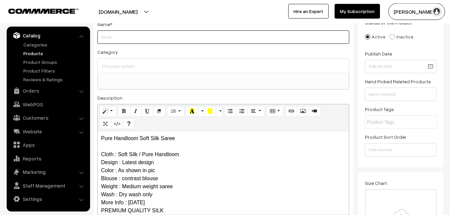
paste input "Pure Handloom Soft Silk Saree"
type input "Pure Handloom Soft Silk Saree"
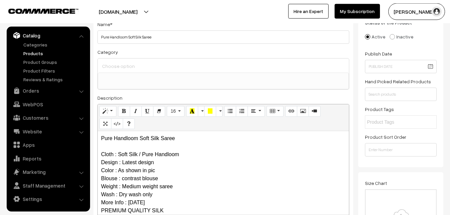
click at [125, 68] on input at bounding box center [223, 66] width 246 height 10
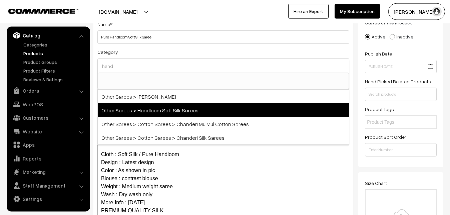
type input "hand"
click at [164, 112] on span "Other Sarees > Handloom Soft Silk Sarees" at bounding box center [223, 110] width 251 height 14
select select "67"
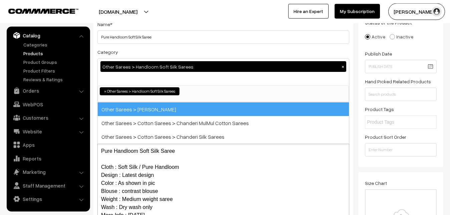
scroll to position [231, 0]
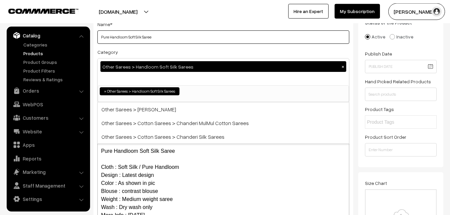
click at [163, 43] on input "Pure Handloom Soft Silk Saree" at bounding box center [223, 36] width 252 height 13
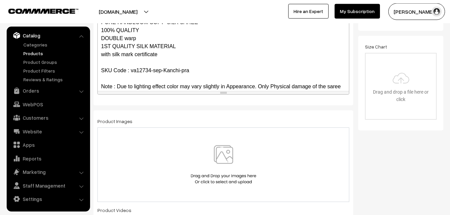
scroll to position [89, 0]
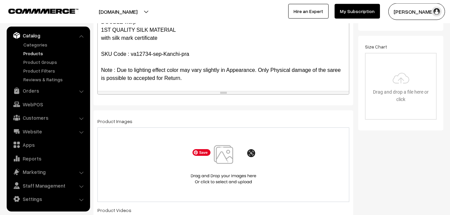
click at [222, 153] on img at bounding box center [223, 164] width 69 height 39
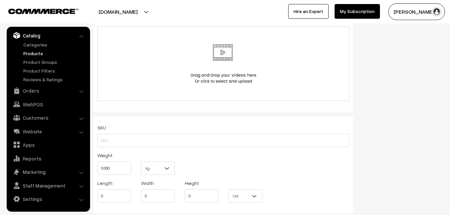
scroll to position [388, 0]
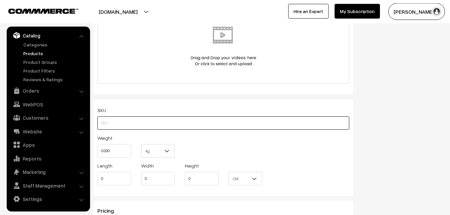
click at [107, 122] on input "text" at bounding box center [223, 122] width 252 height 13
paste input "va12734-sep-Kanchi-pra"
type input "va12734-sep-Kanchi-pra"
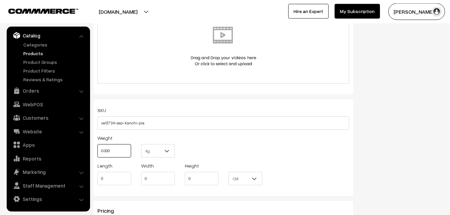
drag, startPoint x: 113, startPoint y: 155, endPoint x: 92, endPoint y: 153, distance: 20.5
click at [97, 153] on input "0.000" at bounding box center [114, 150] width 34 height 13
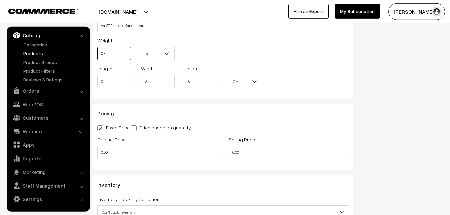
scroll to position [490, 0]
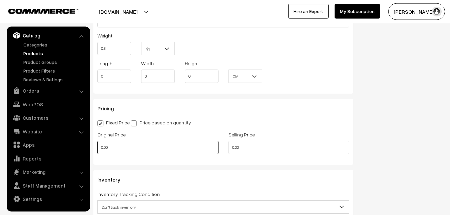
type input "0.80"
drag, startPoint x: 118, startPoint y: 151, endPoint x: 81, endPoint y: 149, distance: 36.8
click at [97, 149] on input "0.00" at bounding box center [157, 147] width 121 height 13
type input "7600"
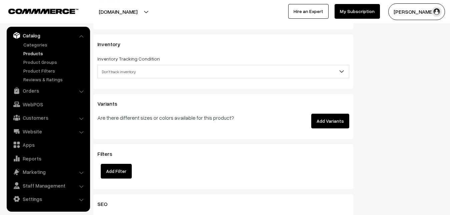
scroll to position [627, 0]
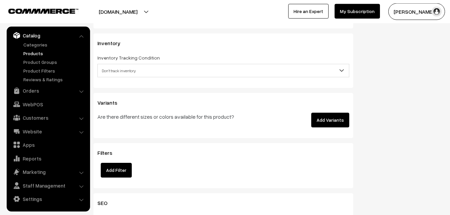
type input "9099"
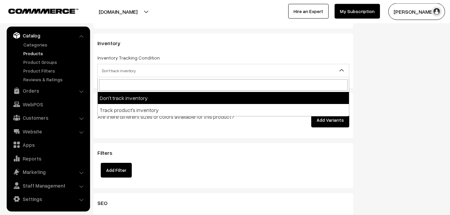
click at [116, 71] on span "Don't track inventory" at bounding box center [223, 71] width 251 height 12
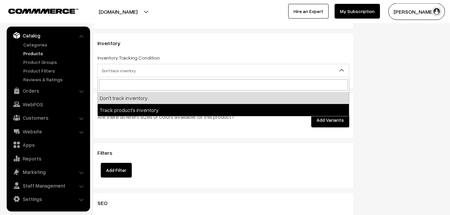
select select "2"
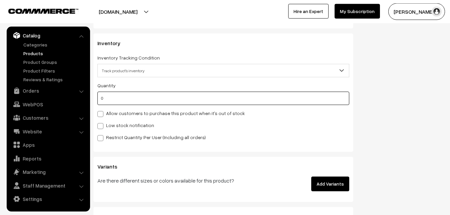
click at [112, 99] on input "0" at bounding box center [223, 97] width 252 height 13
type input "4"
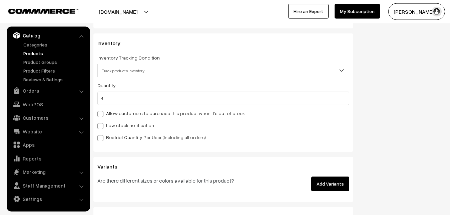
click at [112, 125] on label "Low stock notification" at bounding box center [125, 125] width 57 height 7
click at [102, 125] on input "Low stock notification" at bounding box center [99, 125] width 4 height 4
checkbox input "true"
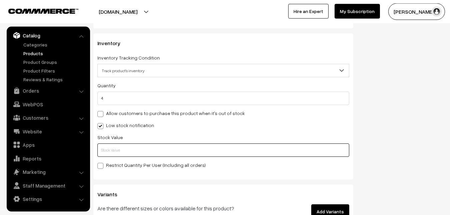
click at [118, 153] on input "text" at bounding box center [223, 149] width 252 height 13
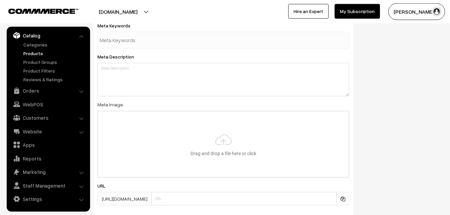
scroll to position [967, 0]
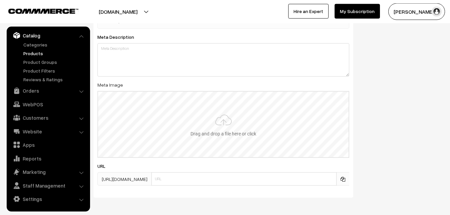
type input "2"
click at [221, 118] on input "file" at bounding box center [223, 123] width 251 height 65
type input "C:\fakepath\handloom-saree-va12734-sep.jpeg"
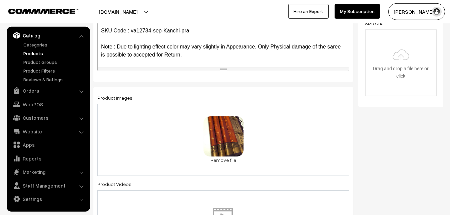
scroll to position [0, 0]
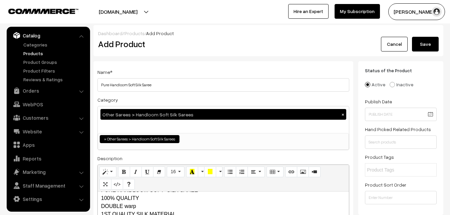
click at [416, 41] on button "Save" at bounding box center [425, 44] width 27 height 15
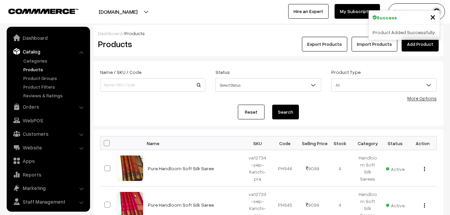
click at [198, 44] on h2 "Products" at bounding box center [151, 44] width 107 height 10
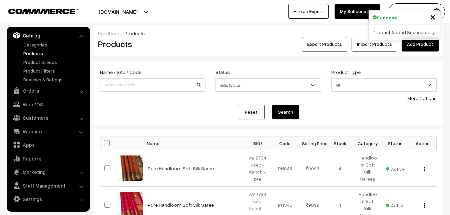
click at [411, 45] on link "Add Product" at bounding box center [420, 44] width 37 height 15
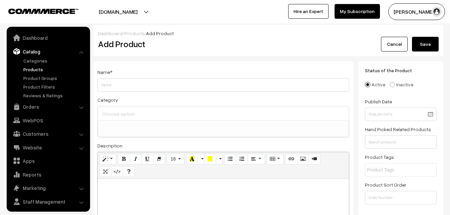
select select
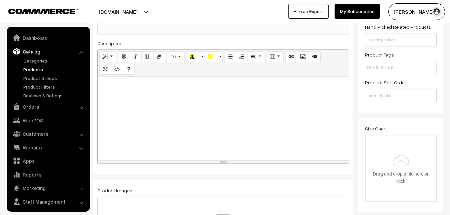
scroll to position [16, 0]
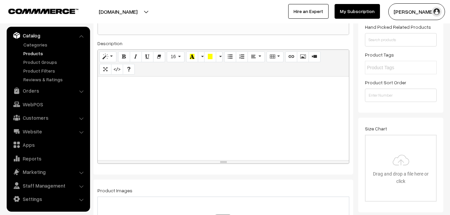
paste div
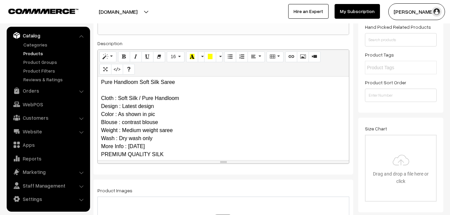
scroll to position [0, 0]
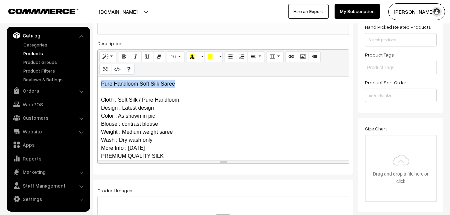
drag, startPoint x: 176, startPoint y: 82, endPoint x: 94, endPoint y: 83, distance: 82.5
click at [98, 83] on div "Pure Handloom Soft Silk Saree Cloth : Soft Silk / Pure Handloom Design : Latest…" at bounding box center [223, 117] width 251 height 83
copy p "Pure Handloom Soft Silk Saree"
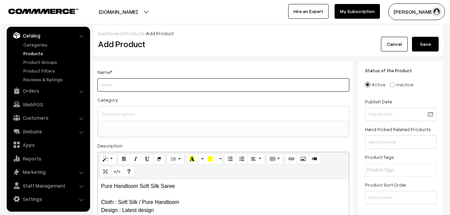
paste input "Pure Handloom Soft Silk Saree"
type input "Pure Handloom Soft Silk Saree"
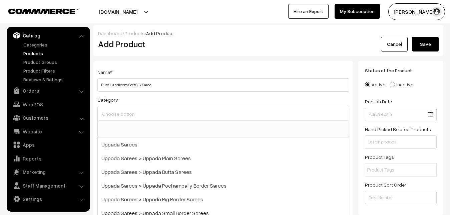
click at [117, 114] on input at bounding box center [223, 114] width 246 height 10
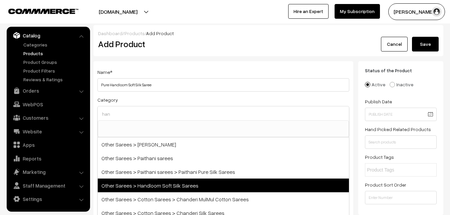
type input "han"
click at [163, 184] on span "Other Sarees > Handloom Soft Silk Sarees" at bounding box center [223, 185] width 251 height 14
select select "67"
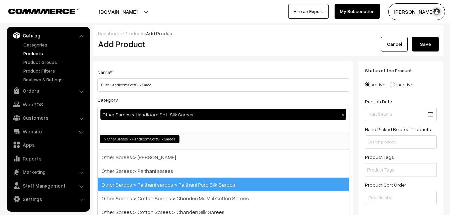
scroll to position [231, 0]
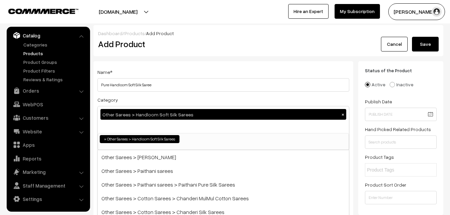
click at [156, 68] on div "Name * Pure Handloom Soft Silk Saree" at bounding box center [223, 80] width 252 height 24
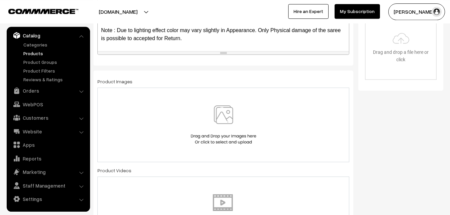
scroll to position [238, 0]
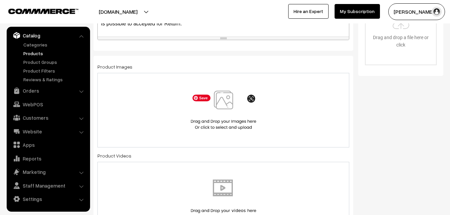
click at [218, 106] on img at bounding box center [223, 109] width 69 height 39
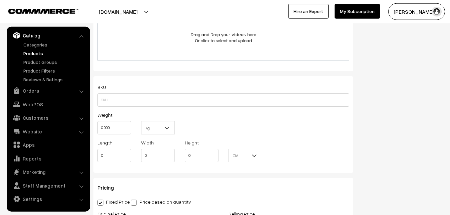
scroll to position [443, 0]
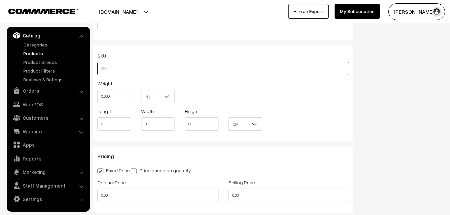
click at [107, 71] on input "text" at bounding box center [223, 68] width 252 height 13
paste input "va12735-sep-Kanchi-pra"
type input "va12735-sep-Kanchi-pra"
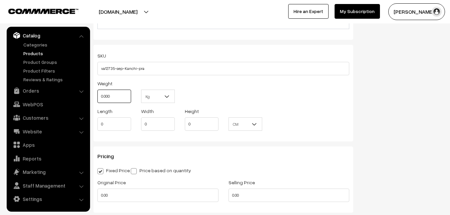
drag, startPoint x: 113, startPoint y: 101, endPoint x: 92, endPoint y: 101, distance: 20.4
click at [97, 101] on input "0.000" at bounding box center [114, 95] width 34 height 13
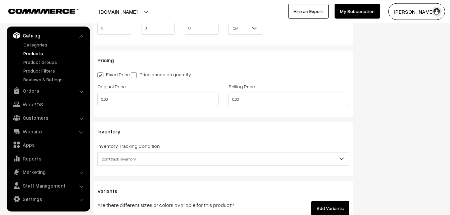
scroll to position [545, 0]
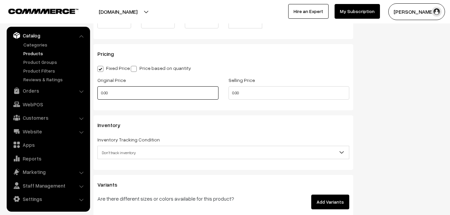
type input "0.80"
drag, startPoint x: 111, startPoint y: 90, endPoint x: 80, endPoint y: 92, distance: 30.1
click at [97, 92] on input "0.00" at bounding box center [157, 92] width 121 height 13
type input "7"
type input "7600"
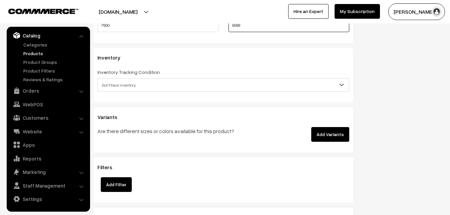
scroll to position [613, 0]
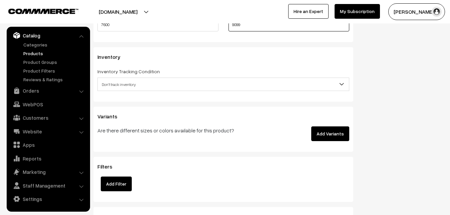
type input "9099"
click at [117, 77] on div "Inventory Tracking Condition Don't track inventory Track product's inventory Do…" at bounding box center [223, 79] width 252 height 24
click at [119, 82] on span "Don't track inventory" at bounding box center [223, 84] width 251 height 12
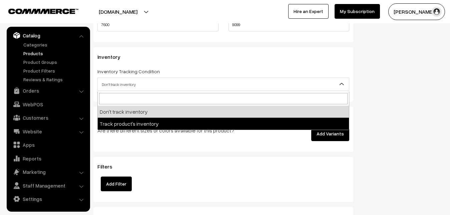
select select "2"
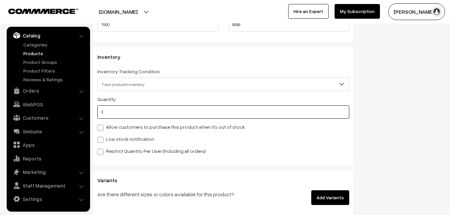
click at [122, 115] on input "0" at bounding box center [223, 111] width 252 height 13
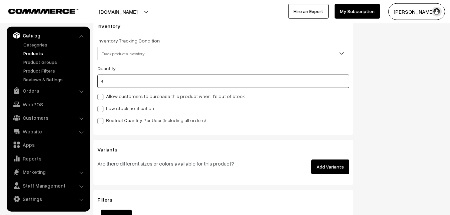
scroll to position [681, 0]
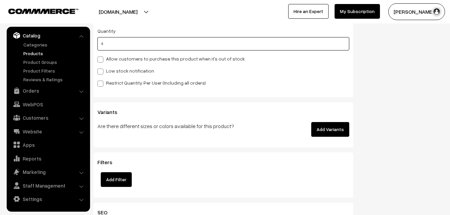
type input "4"
click at [117, 70] on label "Low stock notification" at bounding box center [125, 70] width 57 height 7
click at [102, 70] on input "Low stock notification" at bounding box center [99, 70] width 4 height 4
checkbox input "true"
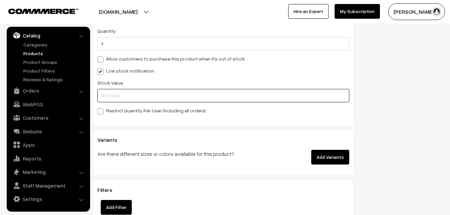
click at [116, 93] on input "text" at bounding box center [223, 95] width 252 height 13
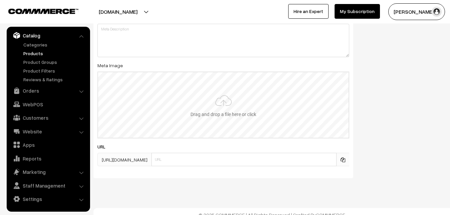
scroll to position [994, 0]
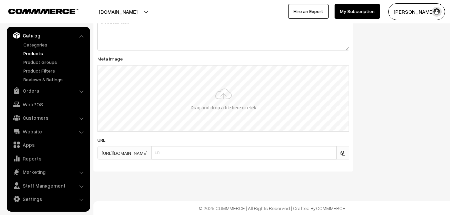
type input "2"
click at [215, 97] on input "file" at bounding box center [223, 97] width 251 height 65
type input "C:\fakepath\handloom-saree-va12735-sep.jpeg"
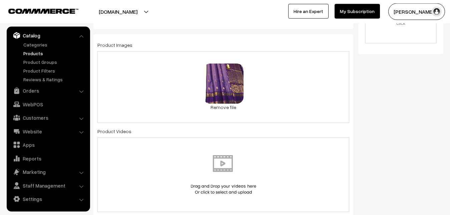
scroll to position [0, 0]
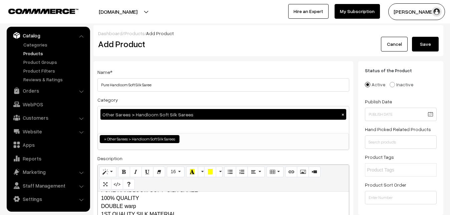
click at [435, 36] on div "Dashboard / Products / Add Product" at bounding box center [268, 33] width 341 height 7
click at [434, 39] on button "Save" at bounding box center [425, 44] width 27 height 15
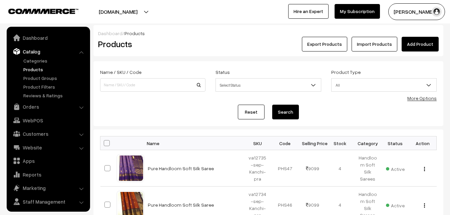
scroll to position [16, 0]
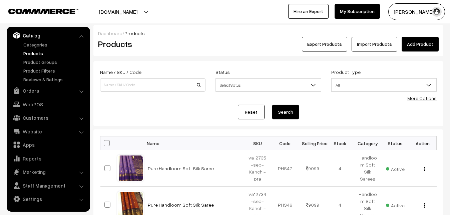
click at [216, 48] on div "Export Products Import Products Add Product" at bounding box center [327, 44] width 224 height 15
click at [419, 46] on link "Add Product" at bounding box center [420, 44] width 37 height 15
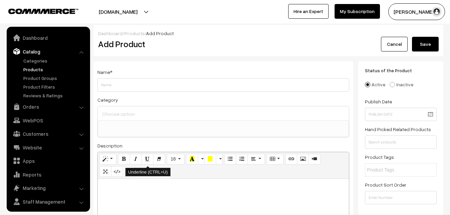
select select
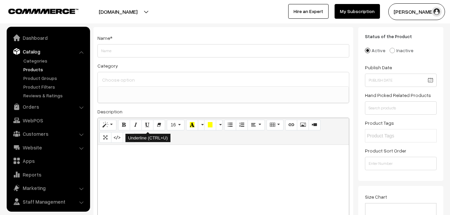
scroll to position [16, 0]
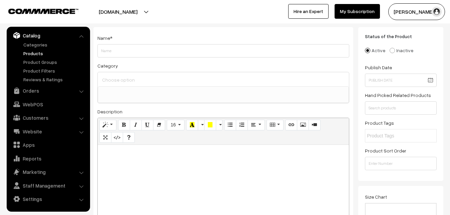
click at [117, 170] on div at bounding box center [223, 186] width 251 height 83
paste div
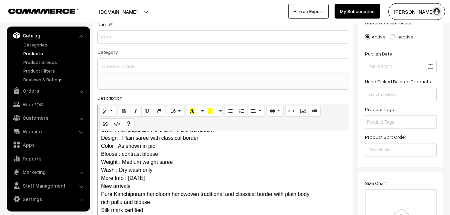
scroll to position [0, 0]
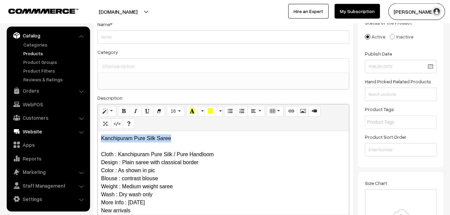
drag, startPoint x: 186, startPoint y: 137, endPoint x: 64, endPoint y: 135, distance: 122.6
click at [98, 136] on div "Kanchipuram Pure Silk Saree Cloth : Kanchipuram Pure Silk / Pure Handloom Desig…" at bounding box center [223, 172] width 251 height 83
copy p "Kanchipuram Pure Silk Saree"
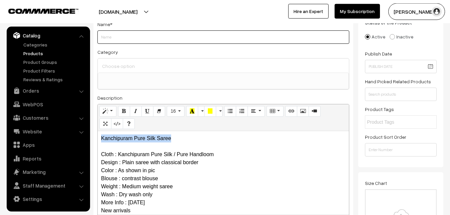
click at [113, 35] on input "Weight" at bounding box center [223, 36] width 252 height 13
paste input "Kanchipuram Pure Silk Saree"
type input "Kanchipuram Pure Silk Saree"
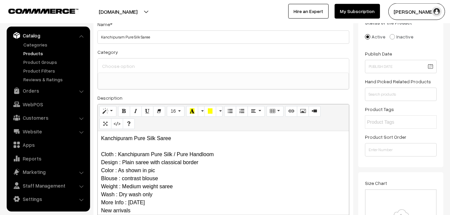
click at [120, 64] on input at bounding box center [223, 66] width 246 height 10
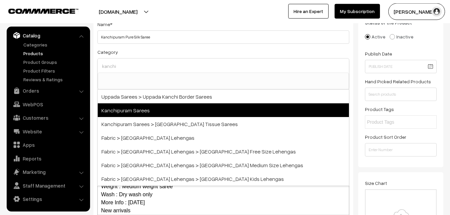
type input "kanchi"
click at [133, 110] on span "Kanchipuram Sarees" at bounding box center [223, 110] width 251 height 14
select select "3"
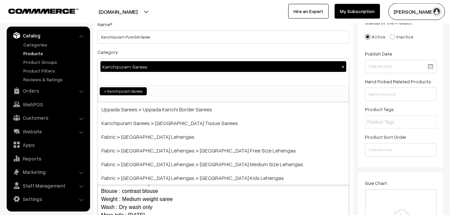
scroll to position [140, 0]
click at [145, 51] on div "Category Kanchipuram Sarees × Uppada Sarees Uppada Sarees > Uppada Plain Sarees…" at bounding box center [223, 75] width 252 height 54
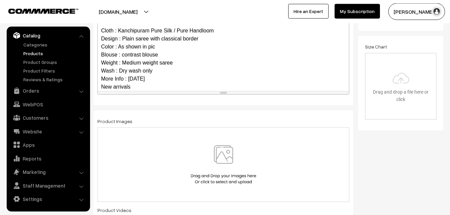
scroll to position [73, 0]
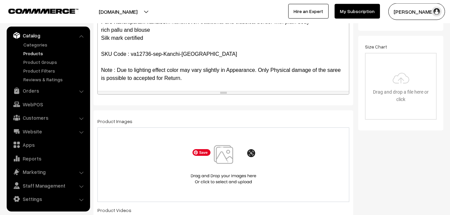
click at [232, 150] on img at bounding box center [223, 164] width 69 height 39
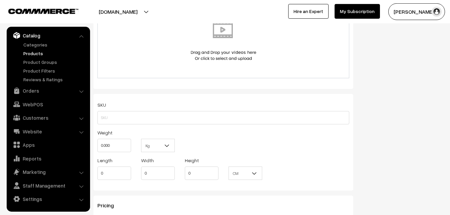
scroll to position [422, 0]
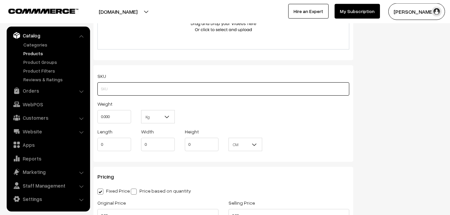
paste input "va12736-sep-Kanchi-pra"
type input "va12736-sep-Kanchi-pra"
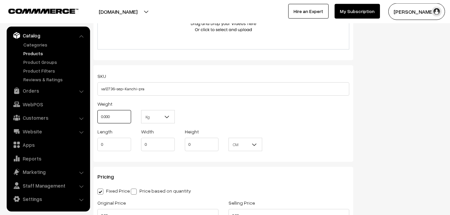
drag, startPoint x: 112, startPoint y: 119, endPoint x: 94, endPoint y: 119, distance: 17.4
click at [97, 119] on input "0.000" at bounding box center [114, 116] width 34 height 13
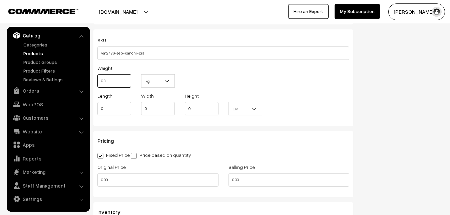
scroll to position [559, 0]
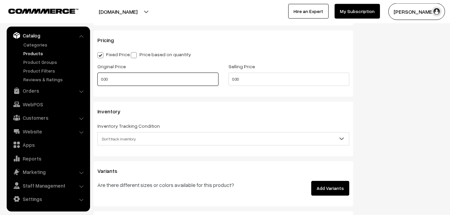
type input "0.80"
drag, startPoint x: 116, startPoint y: 79, endPoint x: 85, endPoint y: 80, distance: 30.8
click at [97, 80] on input "0.00" at bounding box center [157, 78] width 121 height 13
type input "0"
type input "9400"
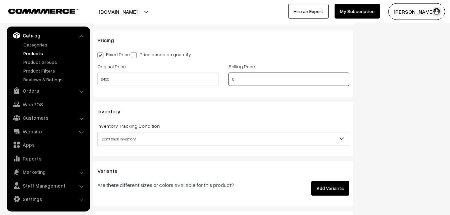
drag, startPoint x: 244, startPoint y: 80, endPoint x: 205, endPoint y: 78, distance: 39.5
click at [229, 78] on input "0" at bounding box center [289, 78] width 121 height 13
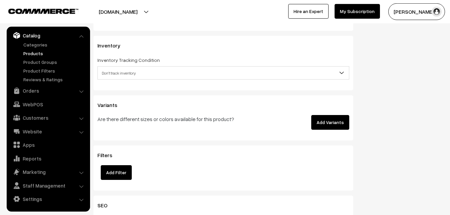
scroll to position [627, 0]
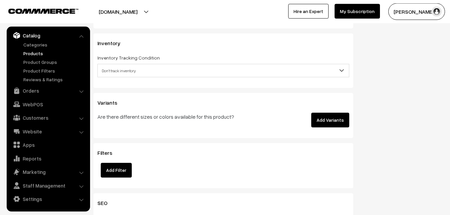
type input "10899"
click at [102, 70] on span "Don't track inventory" at bounding box center [223, 71] width 251 height 12
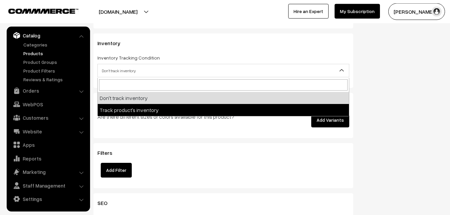
select select "2"
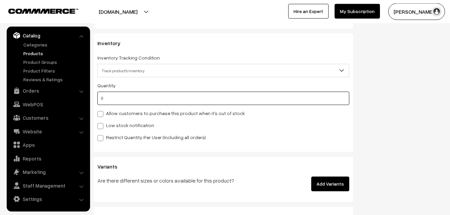
click at [111, 100] on input "0" at bounding box center [223, 97] width 252 height 13
type input "4"
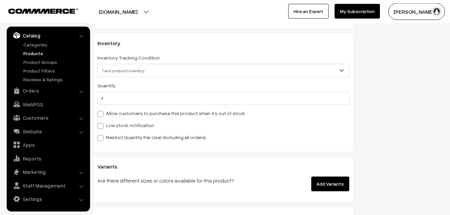
click at [110, 123] on label "Low stock notification" at bounding box center [125, 125] width 57 height 7
click at [102, 123] on input "Low stock notification" at bounding box center [99, 125] width 4 height 4
checkbox input "true"
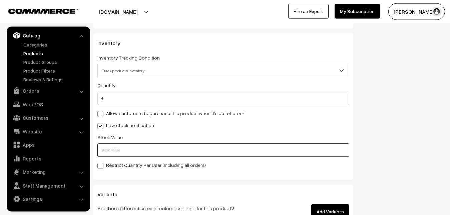
click at [116, 155] on input "text" at bounding box center [223, 149] width 252 height 13
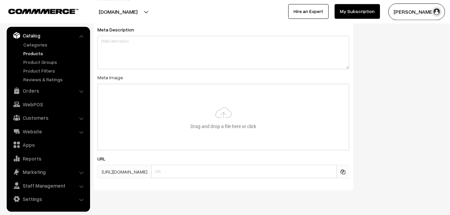
scroll to position [994, 0]
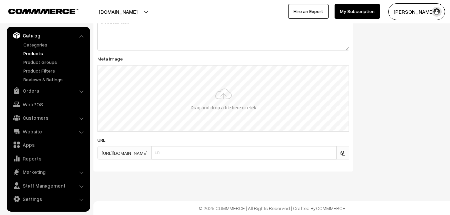
type input "2"
click at [205, 108] on input "file" at bounding box center [223, 97] width 251 height 65
type input "C:\fakepath\kanchipuram-saree-va12736-sep.jpeg"
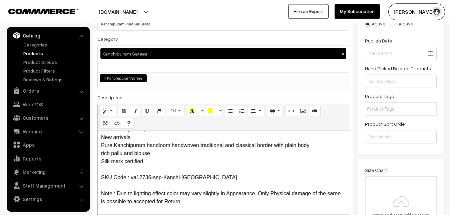
scroll to position [0, 0]
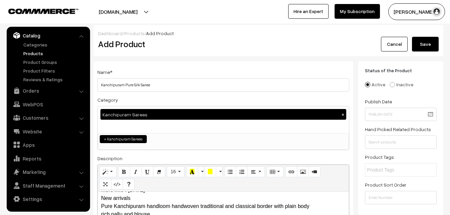
click at [436, 41] on button "Save" at bounding box center [425, 44] width 27 height 15
click at [227, 41] on h2 "Add Product" at bounding box center [224, 44] width 253 height 10
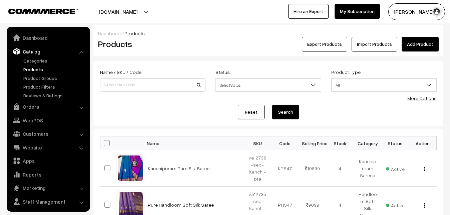
scroll to position [16, 0]
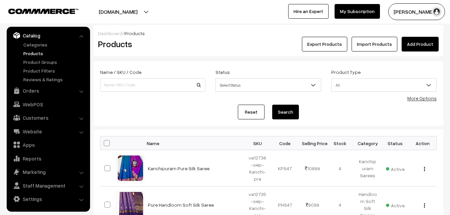
click at [417, 43] on link "Add Product" at bounding box center [420, 44] width 37 height 15
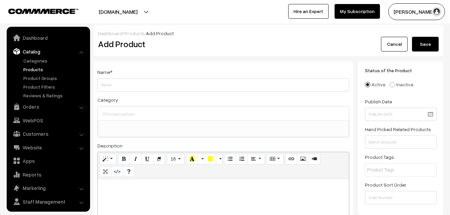
select select
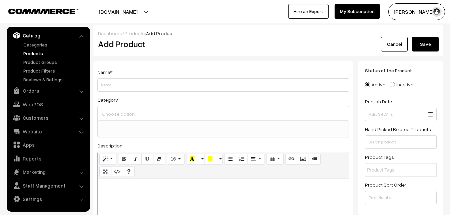
click at [141, 188] on p at bounding box center [223, 186] width 245 height 8
paste div
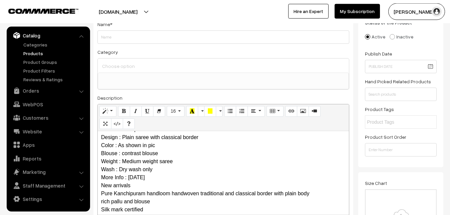
scroll to position [0, 0]
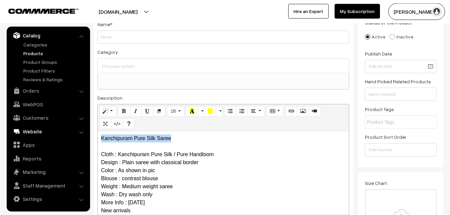
drag, startPoint x: 177, startPoint y: 141, endPoint x: 87, endPoint y: 131, distance: 90.0
click at [98, 136] on div "Kanchipuram Pure Silk Saree Cloth : Kanchipuram Pure Silk / Pure Handloom Desig…" at bounding box center [223, 172] width 251 height 83
copy p "Kanchipuram Pure Silk Saree"
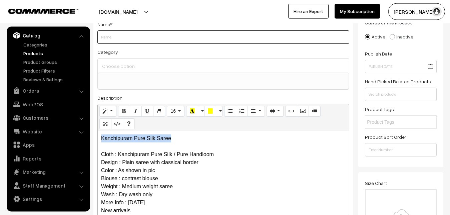
click at [103, 35] on input "Weight" at bounding box center [223, 36] width 252 height 13
paste input "Kanchipuram Pure Silk Saree"
type input "Kanchipuram Pure Silk Saree"
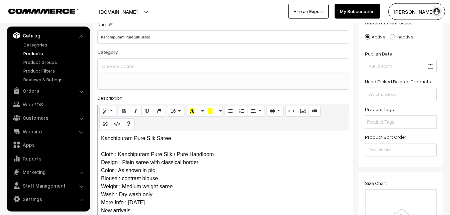
click at [123, 67] on input at bounding box center [223, 66] width 246 height 10
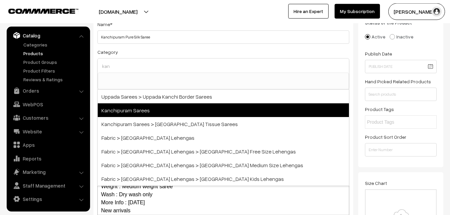
type input "kan"
click at [134, 109] on span "Kanchipuram Sarees" at bounding box center [223, 110] width 251 height 14
select select "3"
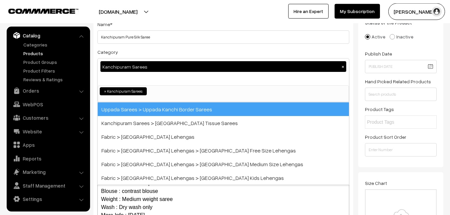
scroll to position [140, 0]
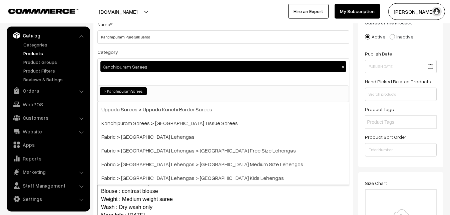
click at [143, 50] on div "Category Kanchipuram Sarees × Uppada Sarees Uppada Sarees > Uppada Plain Sarees…" at bounding box center [223, 75] width 252 height 54
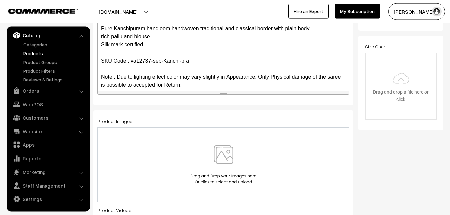
scroll to position [73, 0]
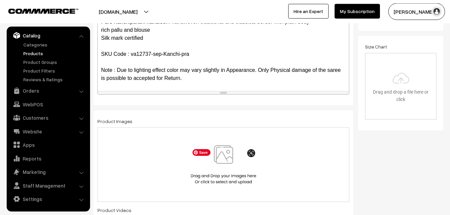
click at [223, 151] on img at bounding box center [223, 164] width 69 height 39
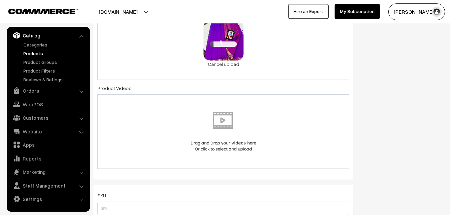
scroll to position [388, 0]
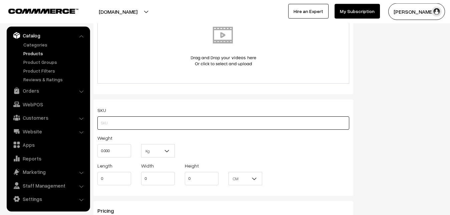
click at [119, 121] on input "text" at bounding box center [223, 122] width 252 height 13
paste input "va12737-sep-Kanchi-pra"
type input "va12737-sep-Kanchi-pra"
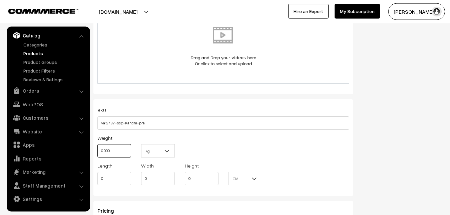
drag, startPoint x: 117, startPoint y: 153, endPoint x: 92, endPoint y: 153, distance: 24.7
click at [97, 153] on input "0.000" at bounding box center [114, 150] width 34 height 13
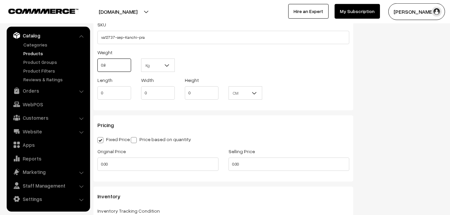
scroll to position [490, 0]
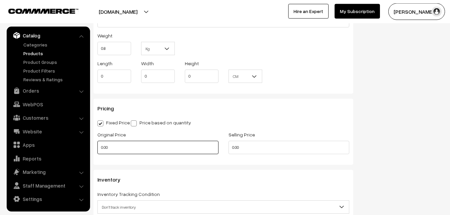
type input "0.80"
drag, startPoint x: 114, startPoint y: 148, endPoint x: 79, endPoint y: 149, distance: 35.1
click at [97, 149] on input "0.00" at bounding box center [157, 147] width 121 height 13
type input "0"
type input "9400"
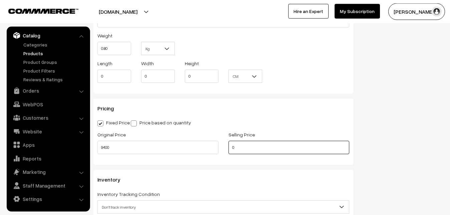
drag, startPoint x: 248, startPoint y: 147, endPoint x: 205, endPoint y: 147, distance: 42.7
click at [229, 147] on input "0" at bounding box center [289, 147] width 121 height 13
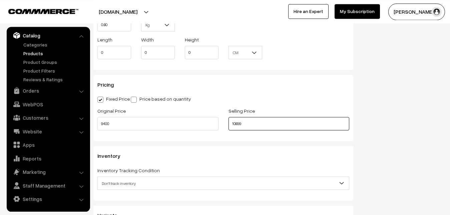
scroll to position [593, 0]
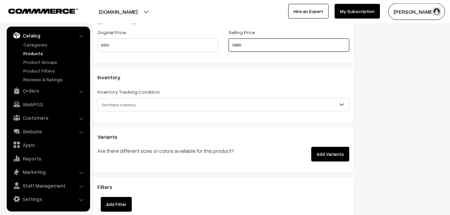
type input "10899"
click at [128, 103] on span "Don't track inventory" at bounding box center [223, 105] width 251 height 12
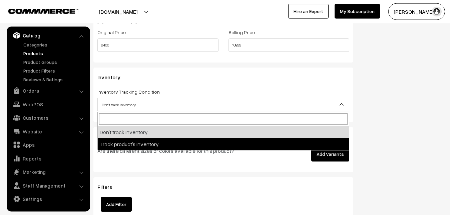
select select "2"
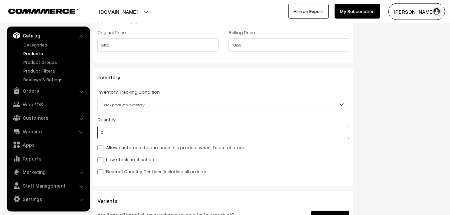
click at [118, 133] on input "0" at bounding box center [223, 132] width 252 height 13
type input "4"
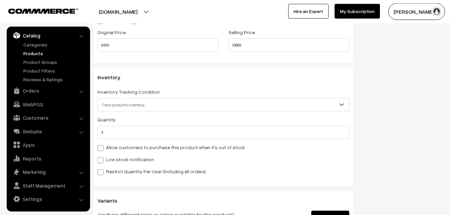
drag, startPoint x: 113, startPoint y: 160, endPoint x: 113, endPoint y: 170, distance: 10.4
click at [113, 160] on label "Low stock notification" at bounding box center [125, 159] width 57 height 7
click at [102, 160] on input "Low stock notification" at bounding box center [99, 159] width 4 height 4
checkbox input "true"
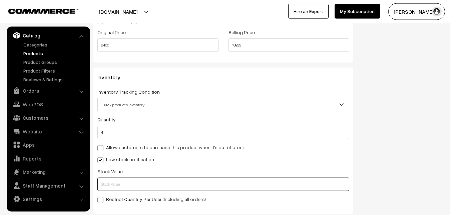
click at [113, 185] on input "text" at bounding box center [223, 183] width 252 height 13
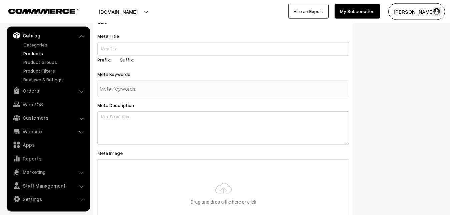
scroll to position [994, 0]
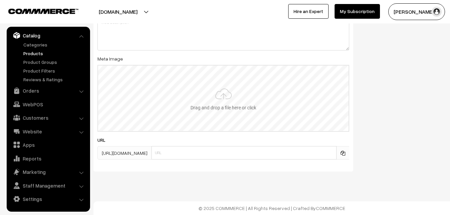
type input "2"
click at [232, 88] on input "file" at bounding box center [223, 97] width 251 height 65
type input "C:\fakepath\kanchipuram-saree-va12737-sep.jpeg"
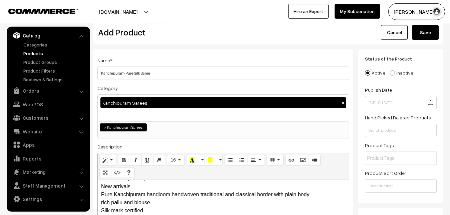
scroll to position [8, 0]
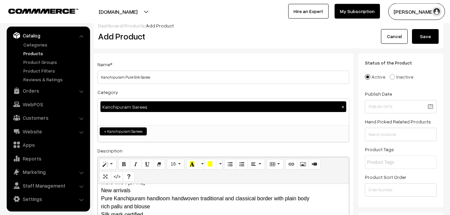
click at [419, 34] on button "Save" at bounding box center [425, 36] width 27 height 15
click at [207, 33] on h2 "Add Product" at bounding box center [224, 36] width 253 height 10
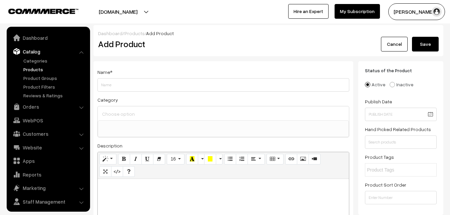
select select
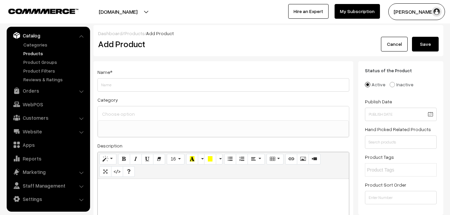
paste div
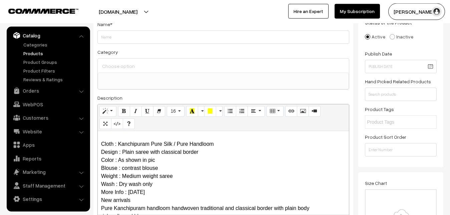
scroll to position [0, 0]
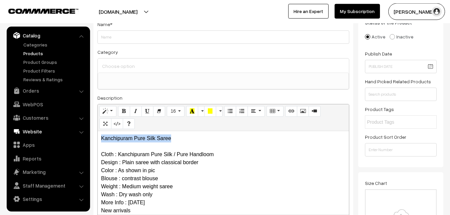
drag, startPoint x: 194, startPoint y: 139, endPoint x: 80, endPoint y: 127, distance: 114.8
click at [98, 131] on div "Kanchipuram Pure Silk Saree Cloth : Kanchipuram Pure Silk / Pure Handloom Desig…" at bounding box center [223, 172] width 251 height 83
copy p "Kanchipuram Pure Silk Saree"
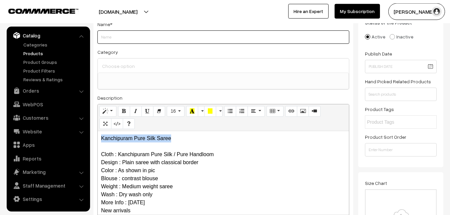
click at [115, 36] on input "Weight" at bounding box center [223, 36] width 252 height 13
paste input "Kanchipuram Pure Silk Saree"
type input "Kanchipuram Pure Silk Saree"
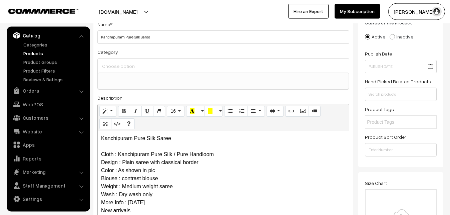
click at [121, 64] on input at bounding box center [223, 66] width 246 height 10
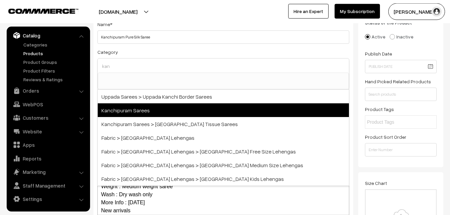
type input "kan"
click at [129, 107] on span "Kanchipuram Sarees" at bounding box center [223, 110] width 251 height 14
select select "3"
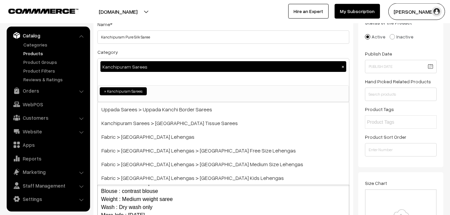
scroll to position [140, 0]
click at [155, 57] on div "Category Kanchipuram Sarees × Uppada Sarees Uppada Sarees > Uppada Plain Sarees…" at bounding box center [223, 75] width 252 height 54
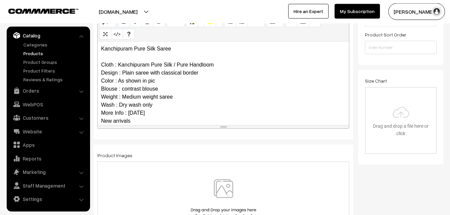
scroll to position [73, 0]
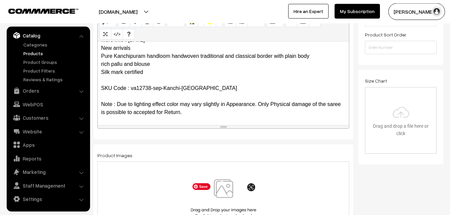
click at [221, 184] on img at bounding box center [223, 198] width 69 height 39
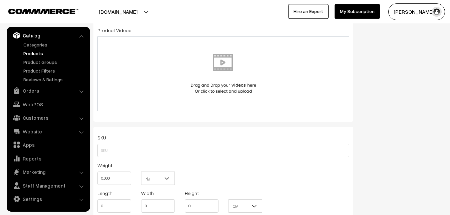
scroll to position [388, 0]
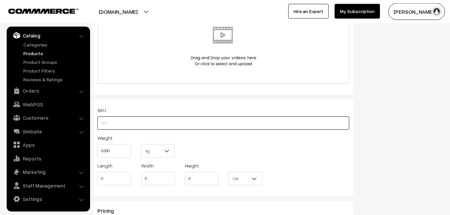
click at [115, 120] on input "text" at bounding box center [223, 122] width 252 height 13
paste input "va12738-sep-Kanchi-pra"
type input "va12738-sep-Kanchi-pra"
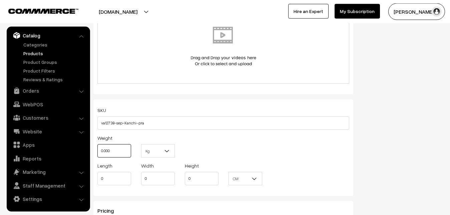
drag, startPoint x: 112, startPoint y: 152, endPoint x: 95, endPoint y: 152, distance: 16.4
click at [97, 152] on input "0.000" at bounding box center [114, 150] width 34 height 13
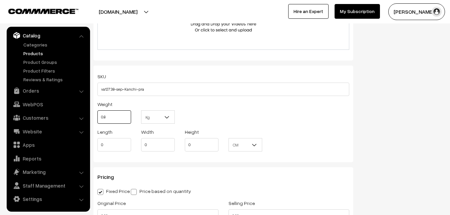
scroll to position [525, 0]
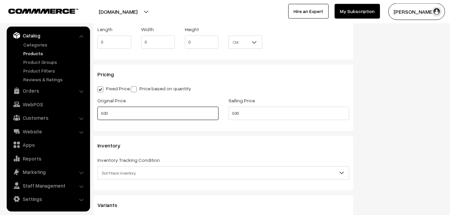
type input "0.80"
drag, startPoint x: 115, startPoint y: 110, endPoint x: 85, endPoint y: 111, distance: 29.7
click at [97, 111] on input "0.00" at bounding box center [157, 113] width 121 height 13
drag, startPoint x: 122, startPoint y: 114, endPoint x: 74, endPoint y: 114, distance: 47.7
click at [97, 114] on input "0" at bounding box center [157, 113] width 121 height 13
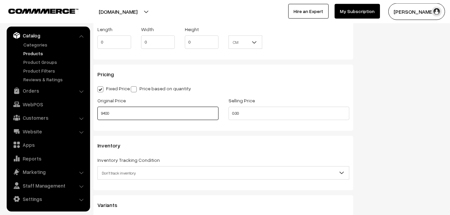
type input "9400"
click at [242, 113] on input "0" at bounding box center [289, 113] width 121 height 13
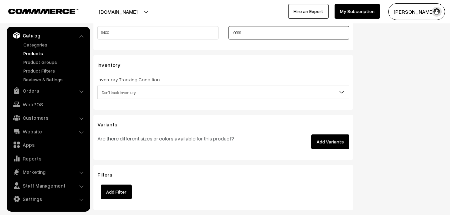
scroll to position [627, 0]
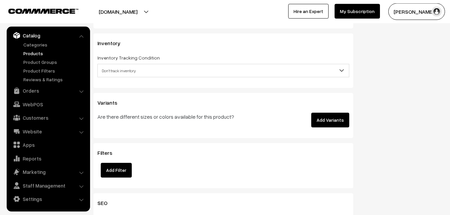
type input "10899"
click at [125, 69] on span "Don't track inventory" at bounding box center [223, 71] width 251 height 12
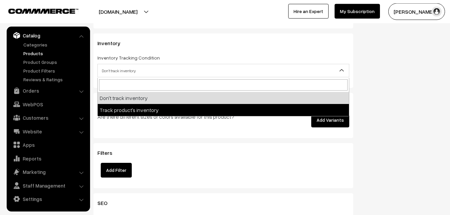
select select "2"
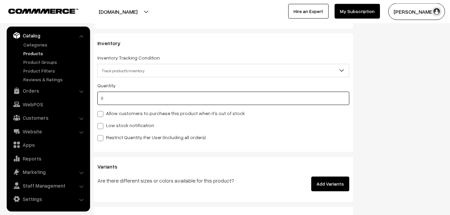
drag, startPoint x: 105, startPoint y: 96, endPoint x: 72, endPoint y: 97, distance: 32.4
click at [97, 97] on input "0" at bounding box center [223, 97] width 252 height 13
type input "4"
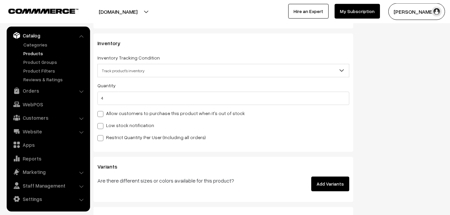
click at [103, 127] on span at bounding box center [100, 126] width 6 height 6
click at [102, 127] on input "Low stock notification" at bounding box center [99, 125] width 4 height 4
checkbox input "true"
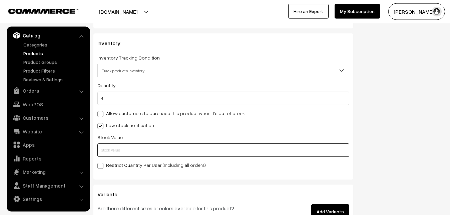
click at [103, 146] on input "text" at bounding box center [223, 149] width 252 height 13
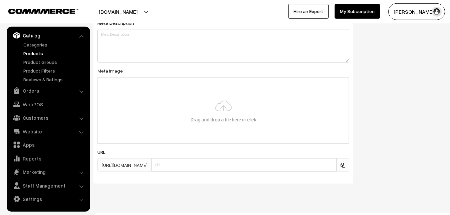
scroll to position [994, 0]
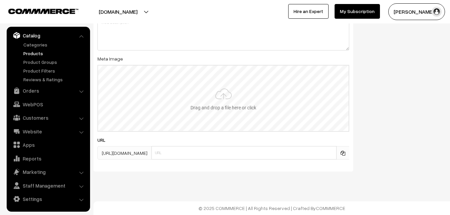
type input "2"
click at [204, 107] on input "file" at bounding box center [223, 97] width 251 height 65
type input "C:\fakepath\kanchipuram-saree-va12738-sep.jpeg"
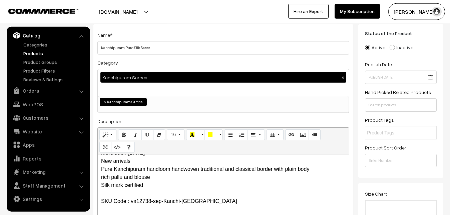
scroll to position [0, 0]
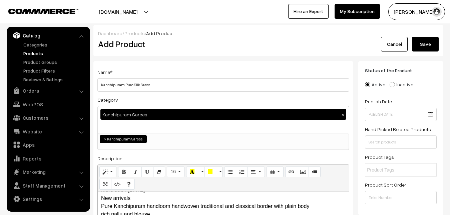
click at [423, 44] on button "Save" at bounding box center [425, 44] width 27 height 15
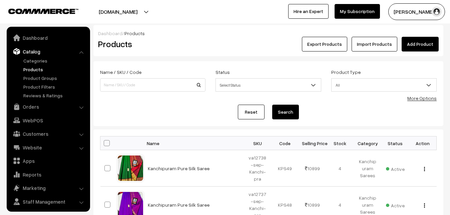
scroll to position [16, 0]
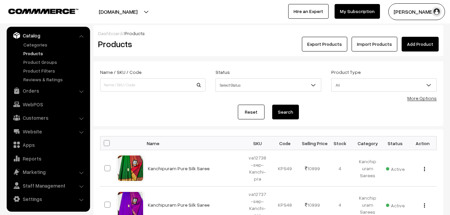
drag, startPoint x: 185, startPoint y: 42, endPoint x: 205, endPoint y: 42, distance: 20.0
click at [186, 42] on h2 "Products" at bounding box center [151, 44] width 107 height 10
click at [428, 44] on link "Add Product" at bounding box center [420, 44] width 37 height 15
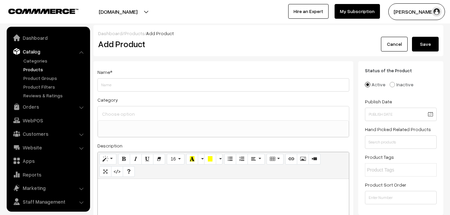
select select
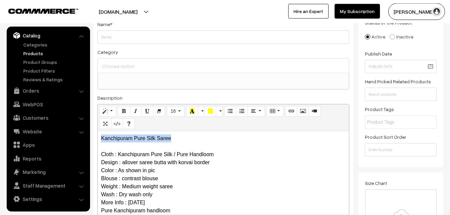
drag, startPoint x: 185, startPoint y: 140, endPoint x: 96, endPoint y: 137, distance: 89.2
click at [98, 137] on div "Kanchipuram Pure Silk Saree Cloth : Kanchipuram Pure Silk / Pure Handloom Desig…" at bounding box center [223, 172] width 251 height 83
copy p "Kanchipuram Pure Silk Saree"
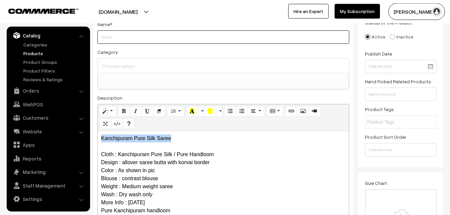
click at [112, 42] on input "Weight" at bounding box center [223, 36] width 252 height 13
paste input "Kanchipuram Pure Silk Saree"
type input "Kanchipuram Pure Silk Saree"
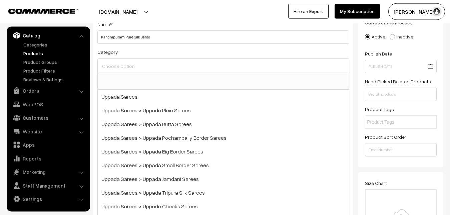
click at [115, 62] on input at bounding box center [223, 66] width 246 height 10
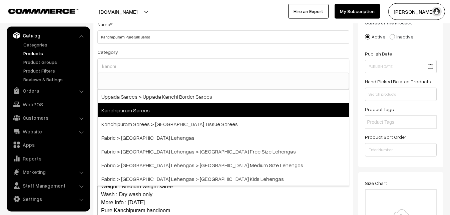
type input "kanchi"
click at [132, 106] on span "Kanchipuram Sarees" at bounding box center [223, 110] width 251 height 14
select select "3"
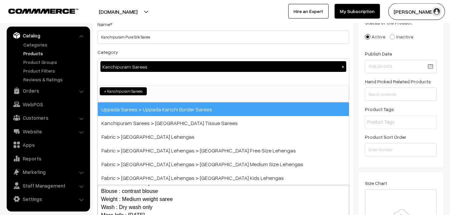
scroll to position [140, 0]
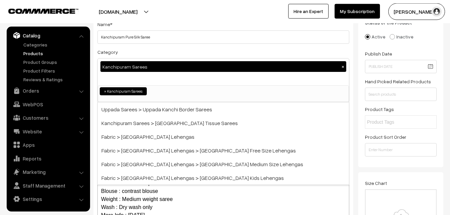
click at [144, 53] on div "Category Kanchipuram Sarees × Uppada Sarees Uppada Sarees > Uppada Plain Sarees…" at bounding box center [223, 75] width 252 height 54
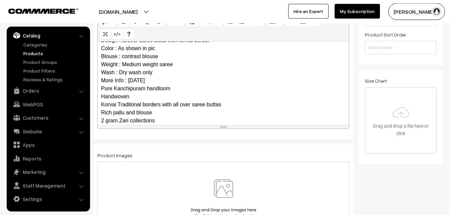
scroll to position [89, 0]
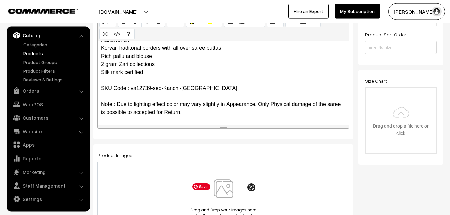
click at [223, 188] on img at bounding box center [223, 198] width 69 height 39
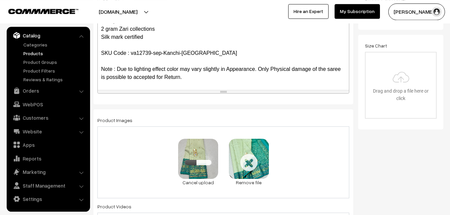
scroll to position [184, 0]
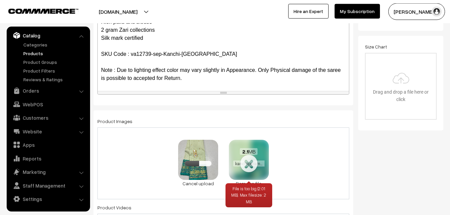
click at [253, 181] on link "Remove file" at bounding box center [249, 183] width 40 height 7
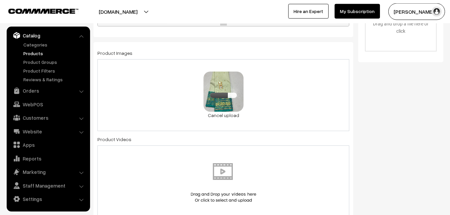
scroll to position [354, 0]
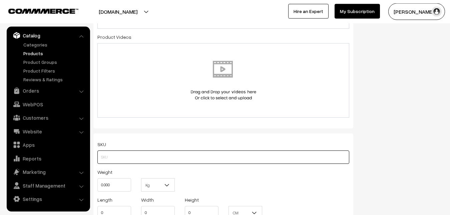
click at [111, 156] on input "text" at bounding box center [223, 156] width 252 height 13
paste input "va12739-sep-Kanchi-pra"
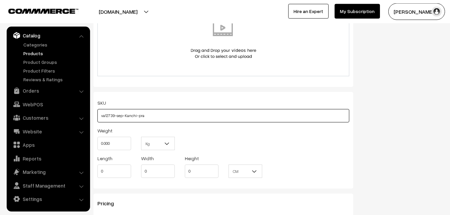
scroll to position [422, 0]
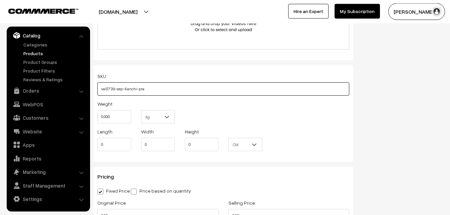
type input "va12739-sep-Kanchi-pra"
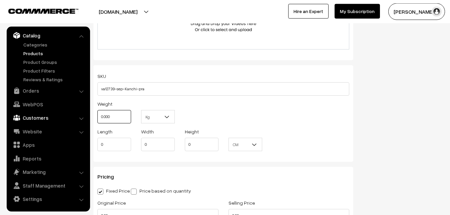
drag, startPoint x: 114, startPoint y: 119, endPoint x: 87, endPoint y: 116, distance: 26.5
click at [97, 116] on input "0.000" at bounding box center [114, 116] width 34 height 13
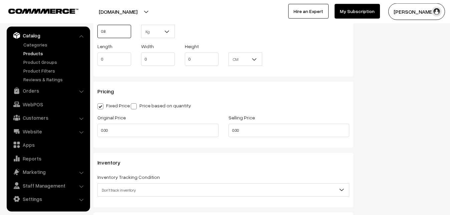
scroll to position [525, 0]
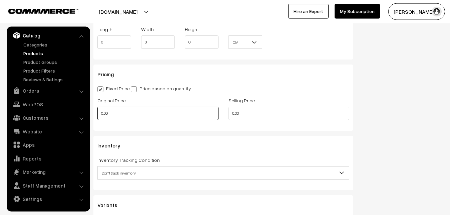
type input "0.80"
drag, startPoint x: 119, startPoint y: 119, endPoint x: 88, endPoint y: 116, distance: 30.9
click at [97, 116] on input "0.00" at bounding box center [157, 113] width 121 height 13
type input "0"
type input "14900"
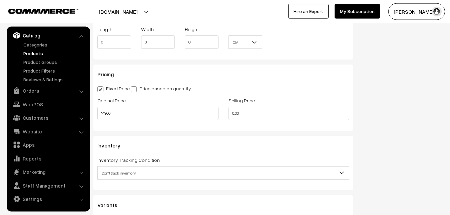
type input "0"
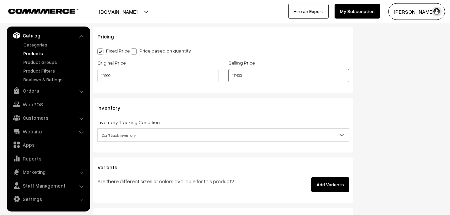
scroll to position [627, 0]
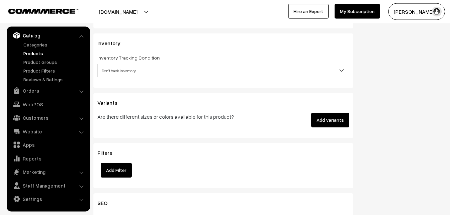
type input "17400"
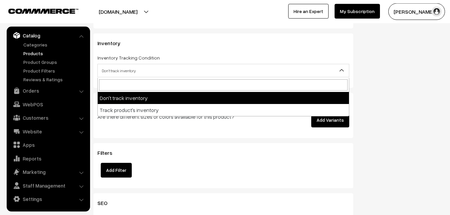
click at [125, 69] on span "Don't track inventory" at bounding box center [223, 71] width 251 height 12
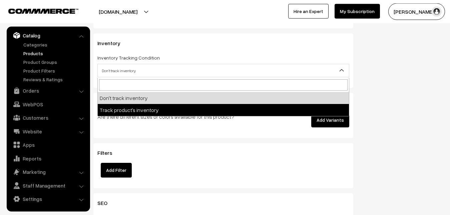
select select "2"
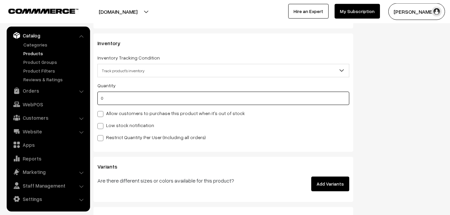
click at [120, 100] on input "0" at bounding box center [223, 97] width 252 height 13
type input "4"
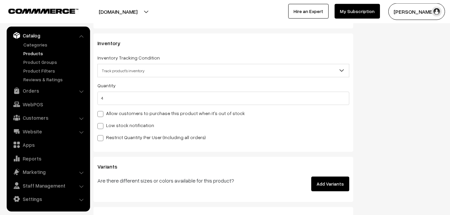
click at [115, 124] on label "Low stock notification" at bounding box center [125, 125] width 57 height 7
click at [102, 124] on input "Low stock notification" at bounding box center [99, 125] width 4 height 4
checkbox input "true"
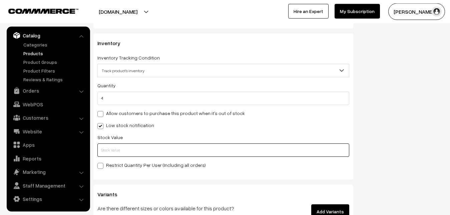
click at [113, 153] on input "text" at bounding box center [223, 149] width 252 height 13
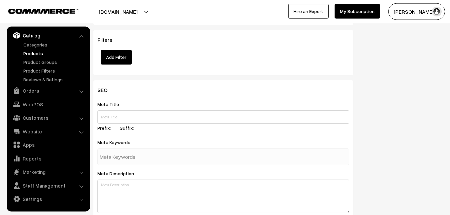
scroll to position [994, 0]
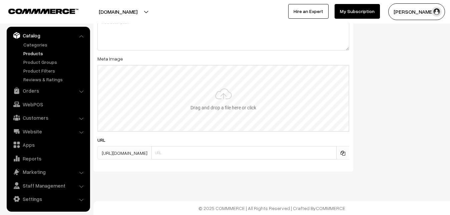
type input "2"
click at [213, 105] on input "file" at bounding box center [223, 97] width 251 height 65
type input "C:\fakepath\kanchipuram-saree-va12739-sep-1.jpeg"
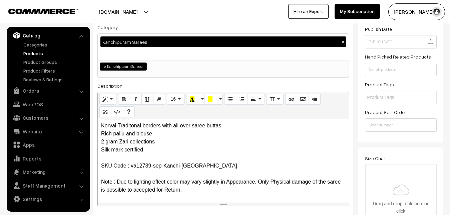
scroll to position [0, 0]
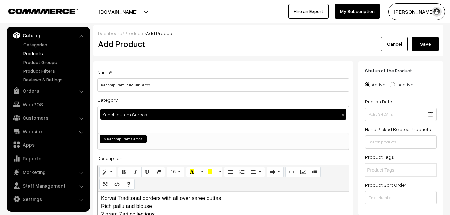
click at [429, 40] on button "Save" at bounding box center [425, 44] width 27 height 15
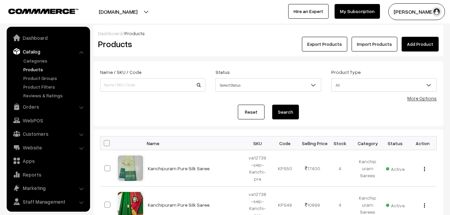
scroll to position [16, 0]
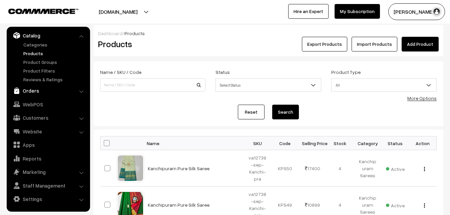
click at [32, 88] on link "Orders" at bounding box center [47, 90] width 79 height 12
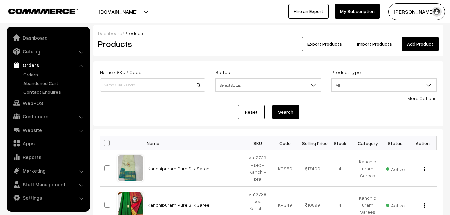
scroll to position [0, 0]
click at [33, 71] on link "Orders" at bounding box center [55, 74] width 66 height 7
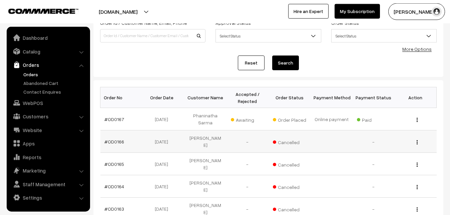
scroll to position [68, 0]
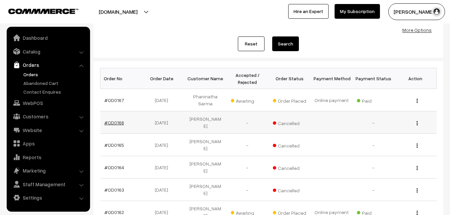
click at [114, 120] on link "#OD0166" at bounding box center [115, 123] width 20 height 6
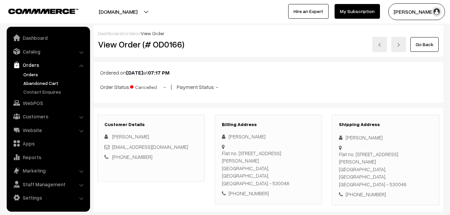
click at [42, 83] on link "Abandoned Cart" at bounding box center [55, 82] width 66 height 7
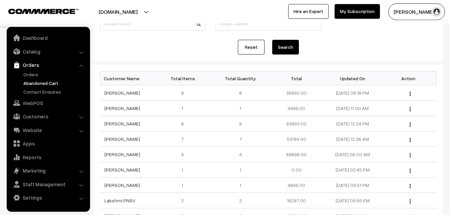
scroll to position [68, 0]
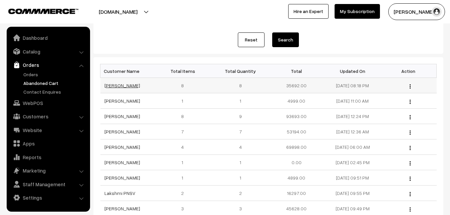
click at [113, 87] on link "Devi Ram" at bounding box center [123, 85] width 36 height 6
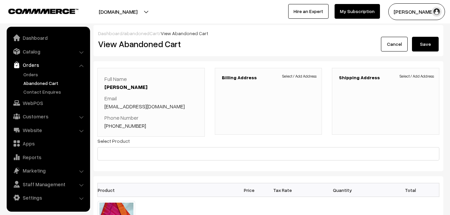
click at [47, 80] on link "Abandoned Cart" at bounding box center [55, 82] width 66 height 7
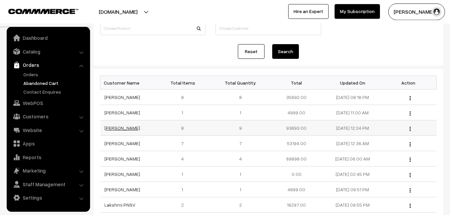
scroll to position [68, 0]
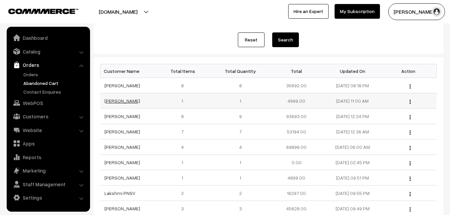
click at [111, 103] on link "[PERSON_NAME]" at bounding box center [123, 101] width 36 height 6
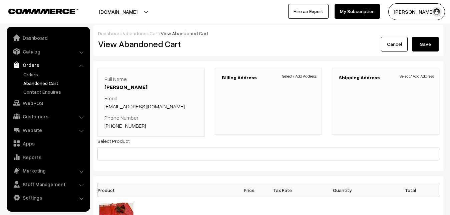
click at [29, 82] on link "Abandoned Cart" at bounding box center [55, 82] width 66 height 7
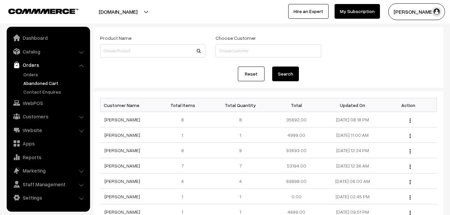
scroll to position [68, 0]
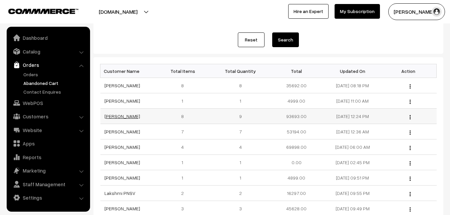
click at [118, 116] on link "Bharathi BS" at bounding box center [123, 116] width 36 height 6
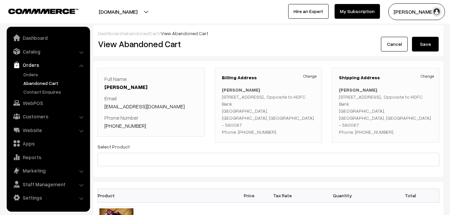
click at [36, 80] on link "Abandoned Cart" at bounding box center [55, 82] width 66 height 7
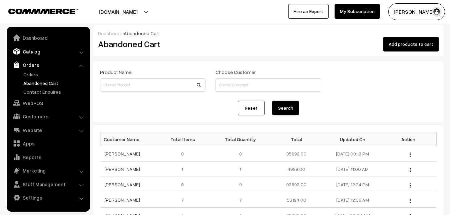
click at [31, 52] on link "Catalog" at bounding box center [47, 51] width 79 height 12
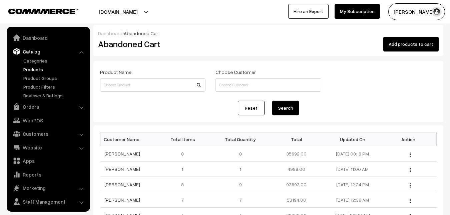
click at [33, 66] on link "Products" at bounding box center [55, 69] width 66 height 7
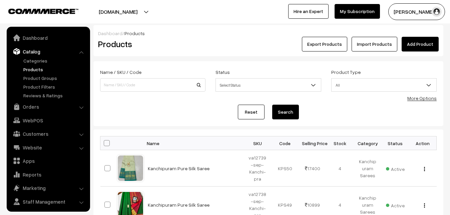
scroll to position [16, 0]
